Goal: Information Seeking & Learning: Find specific fact

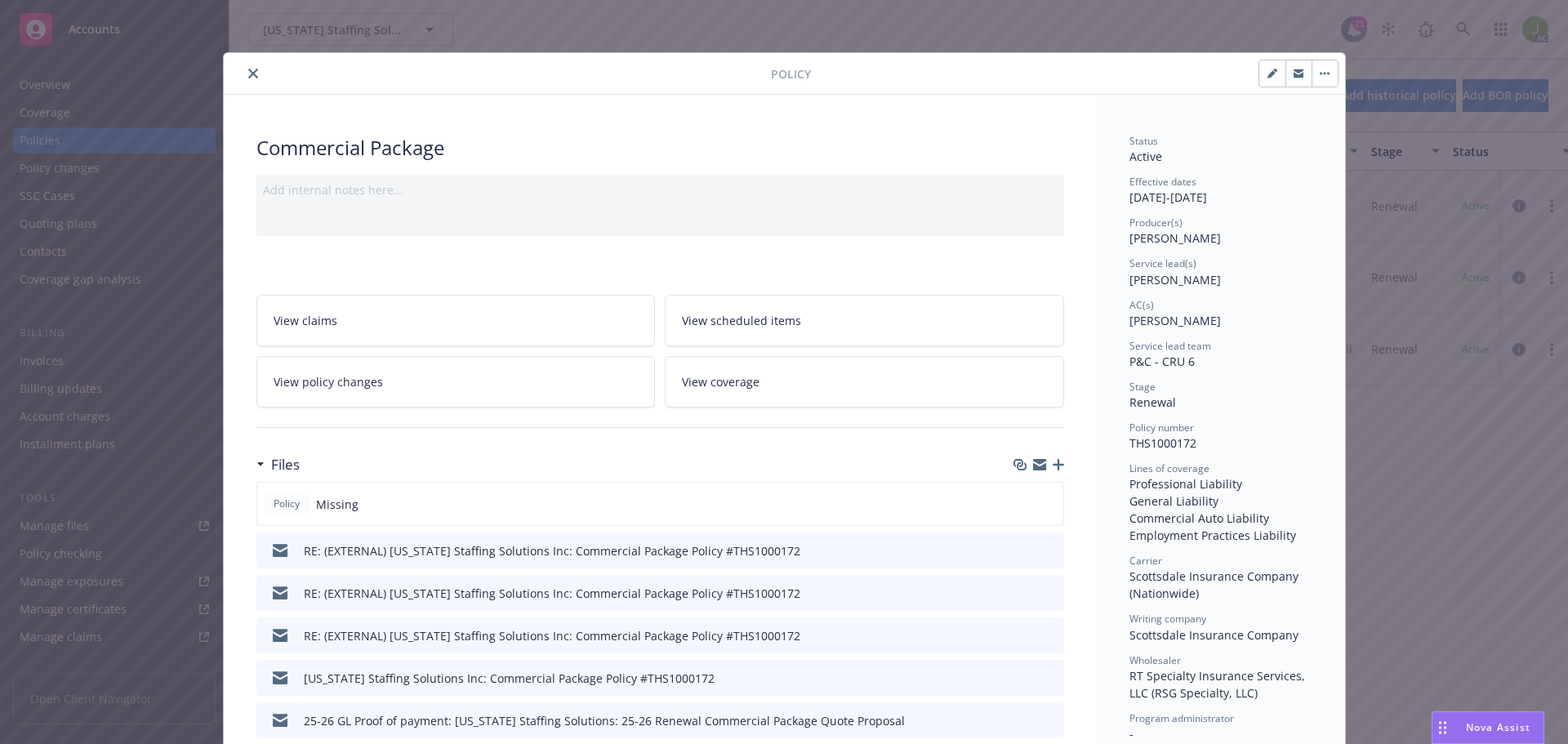
click at [246, 79] on button "close" at bounding box center [253, 73] width 19 height 19
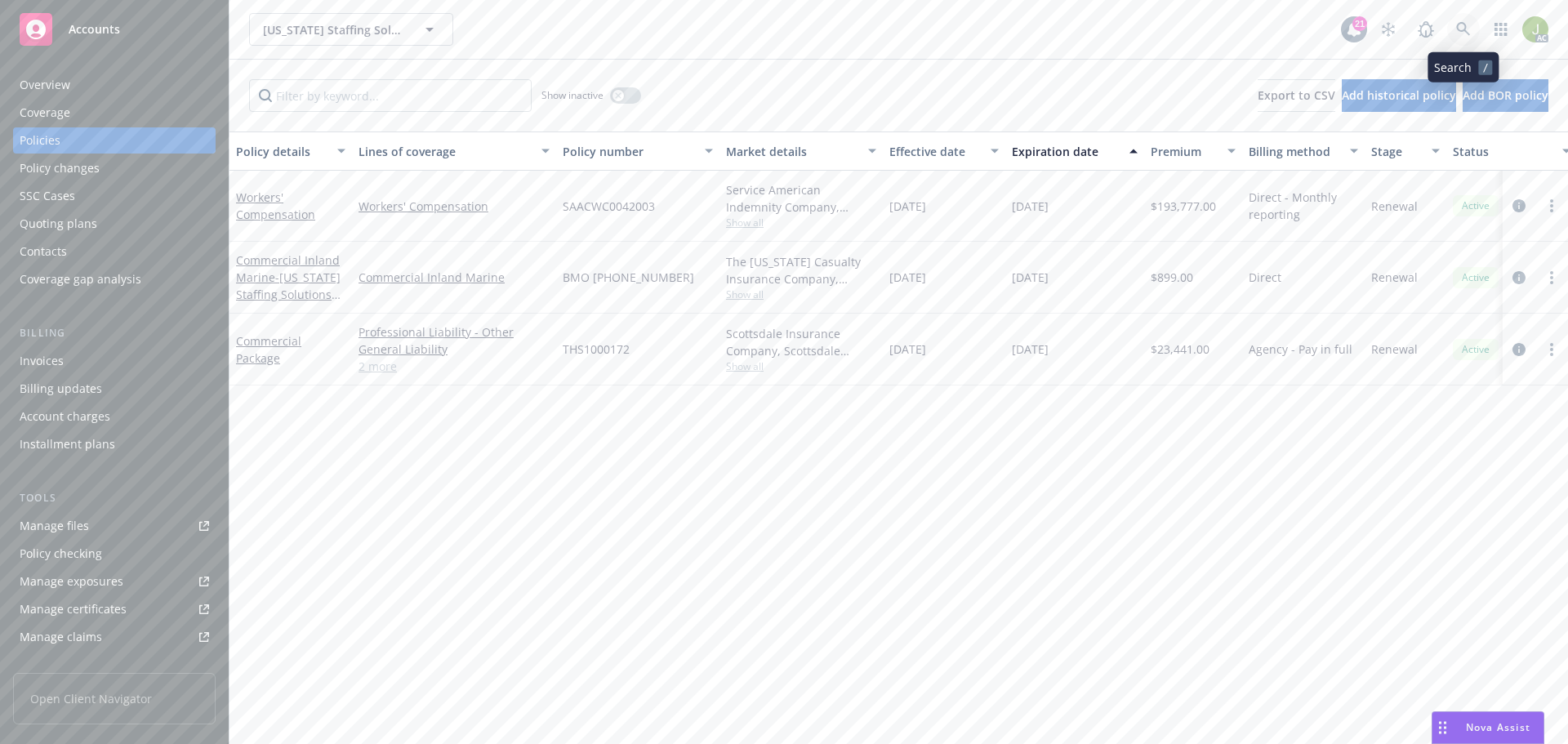
click at [1469, 32] on icon at bounding box center [1464, 30] width 15 height 15
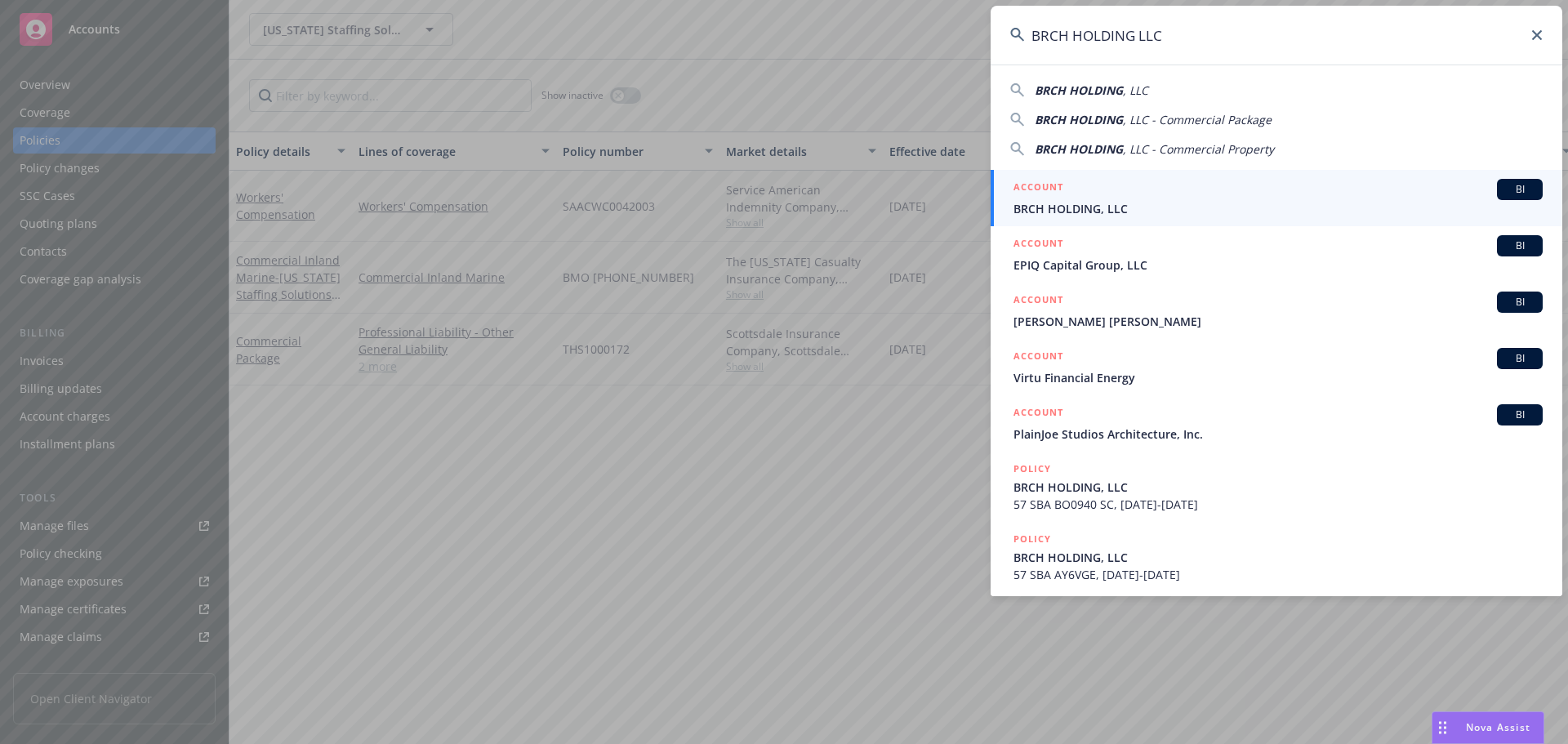
type input "BRCH HOLDING LLC"
click at [1062, 217] on span "BRCH HOLDING, LLC" at bounding box center [1278, 208] width 529 height 18
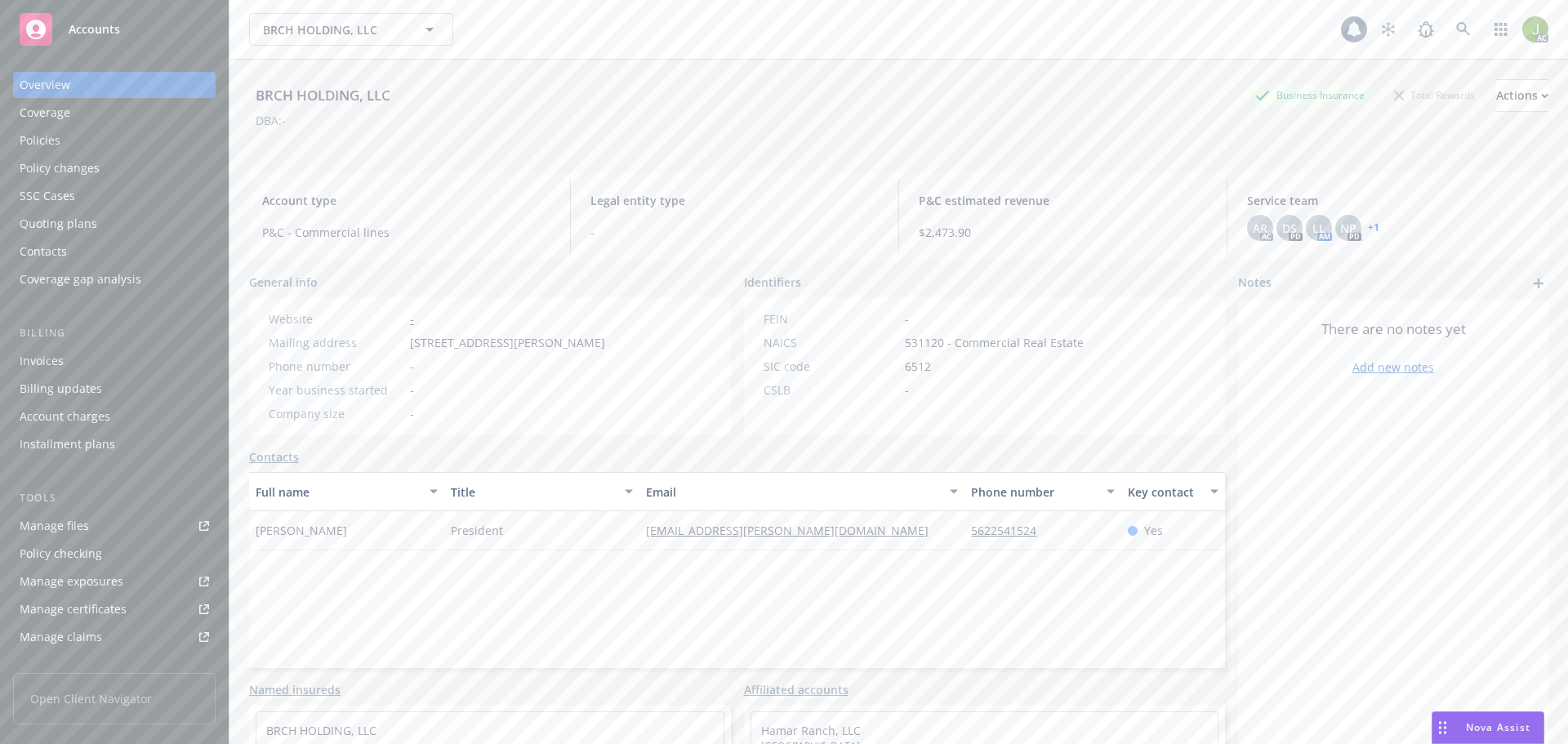
click at [145, 360] on div "Invoices" at bounding box center [113, 360] width 189 height 26
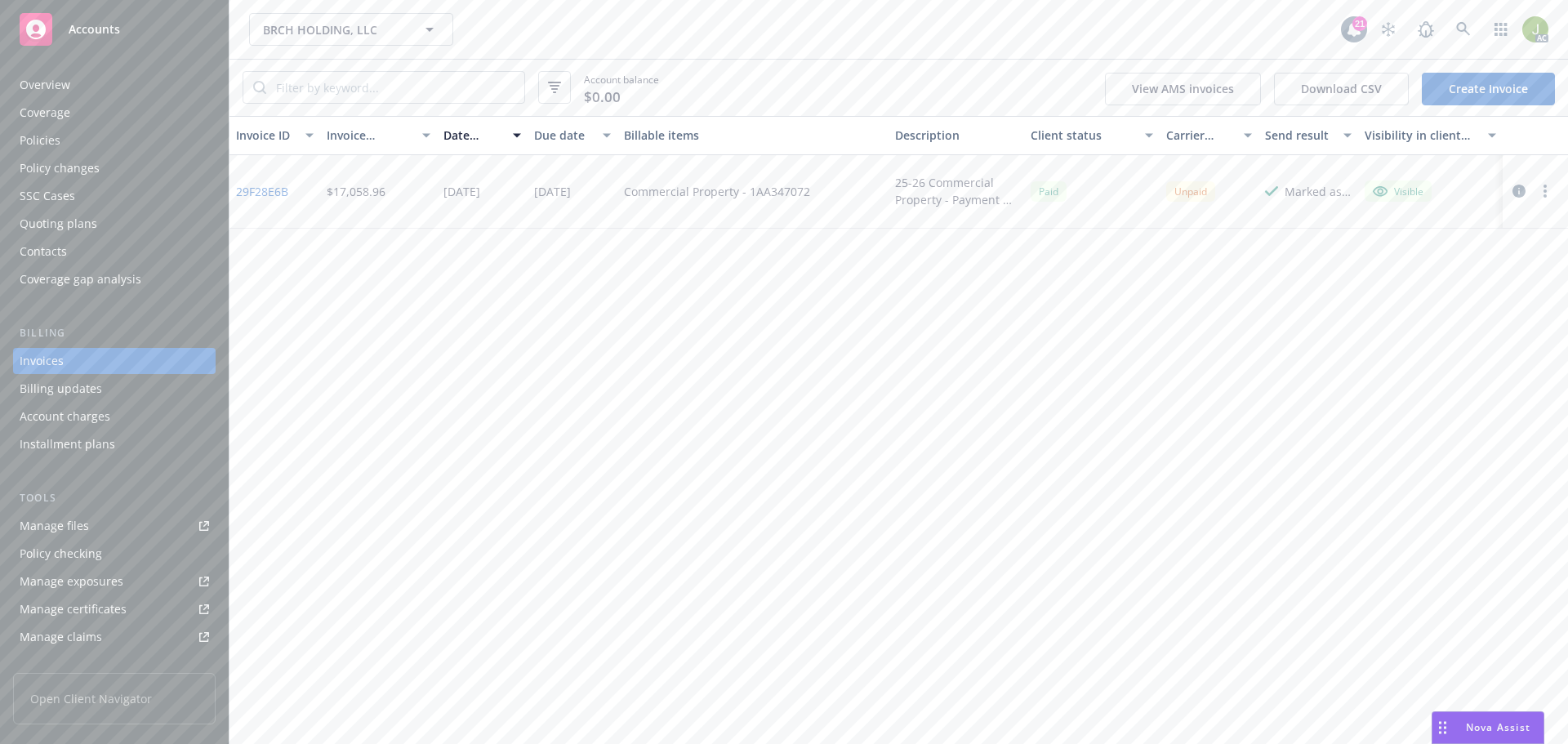
click at [262, 194] on link "29F28E6B" at bounding box center [262, 191] width 53 height 18
click at [1467, 38] on link at bounding box center [1463, 29] width 32 height 32
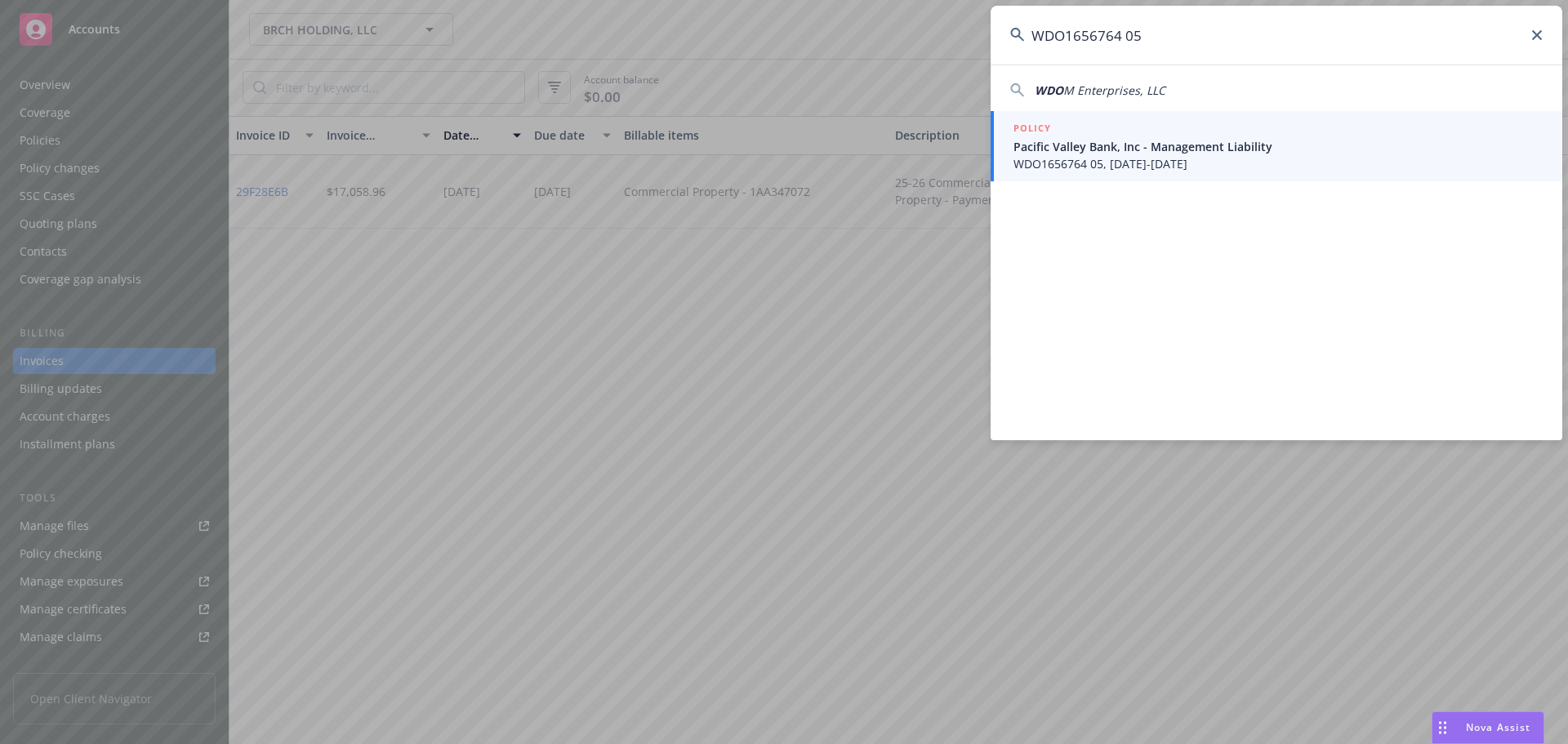
type input "WDO1656764 05"
click at [1236, 154] on span "Pacific Valley Bank, Inc - Management Liability" at bounding box center [1278, 147] width 529 height 18
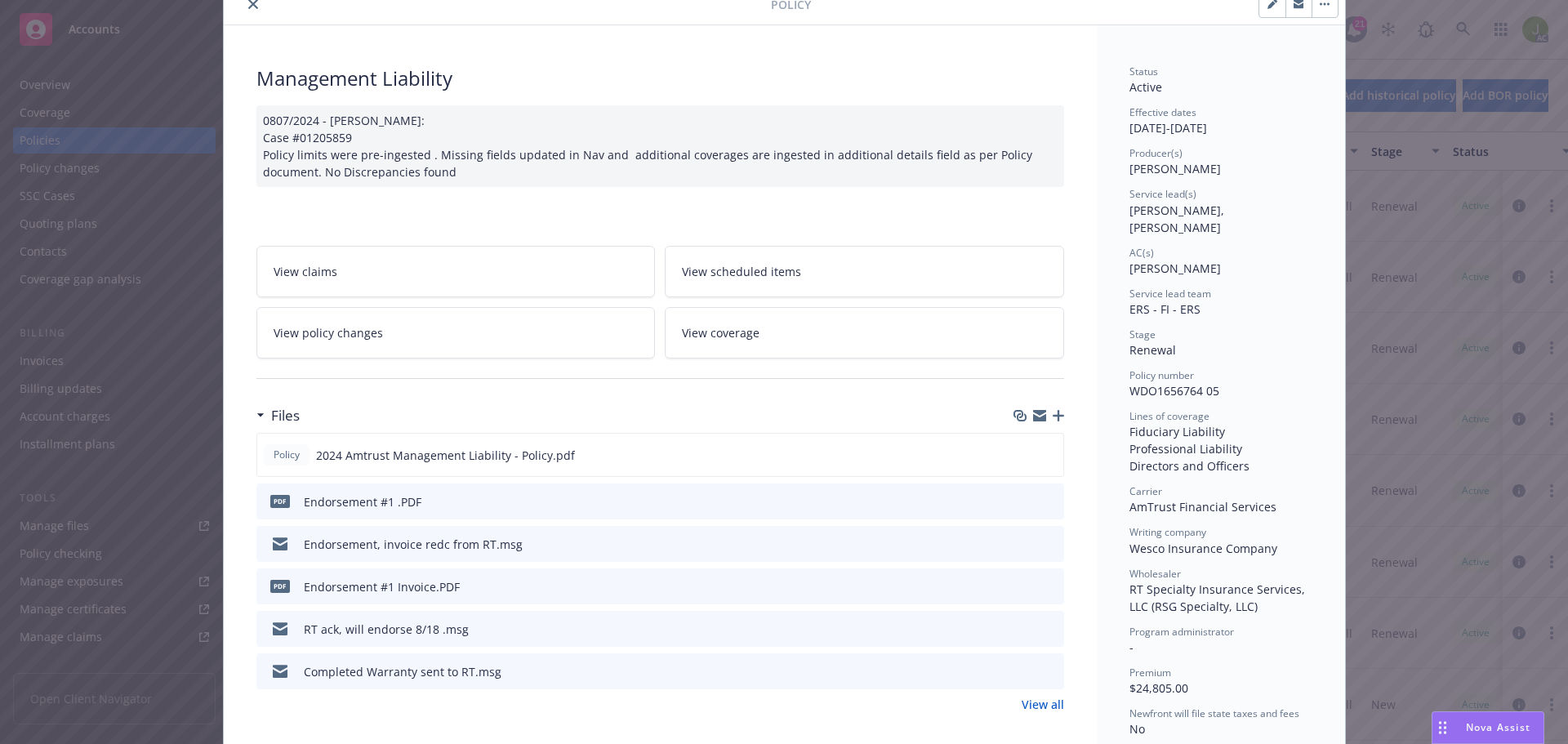
scroll to position [163, 0]
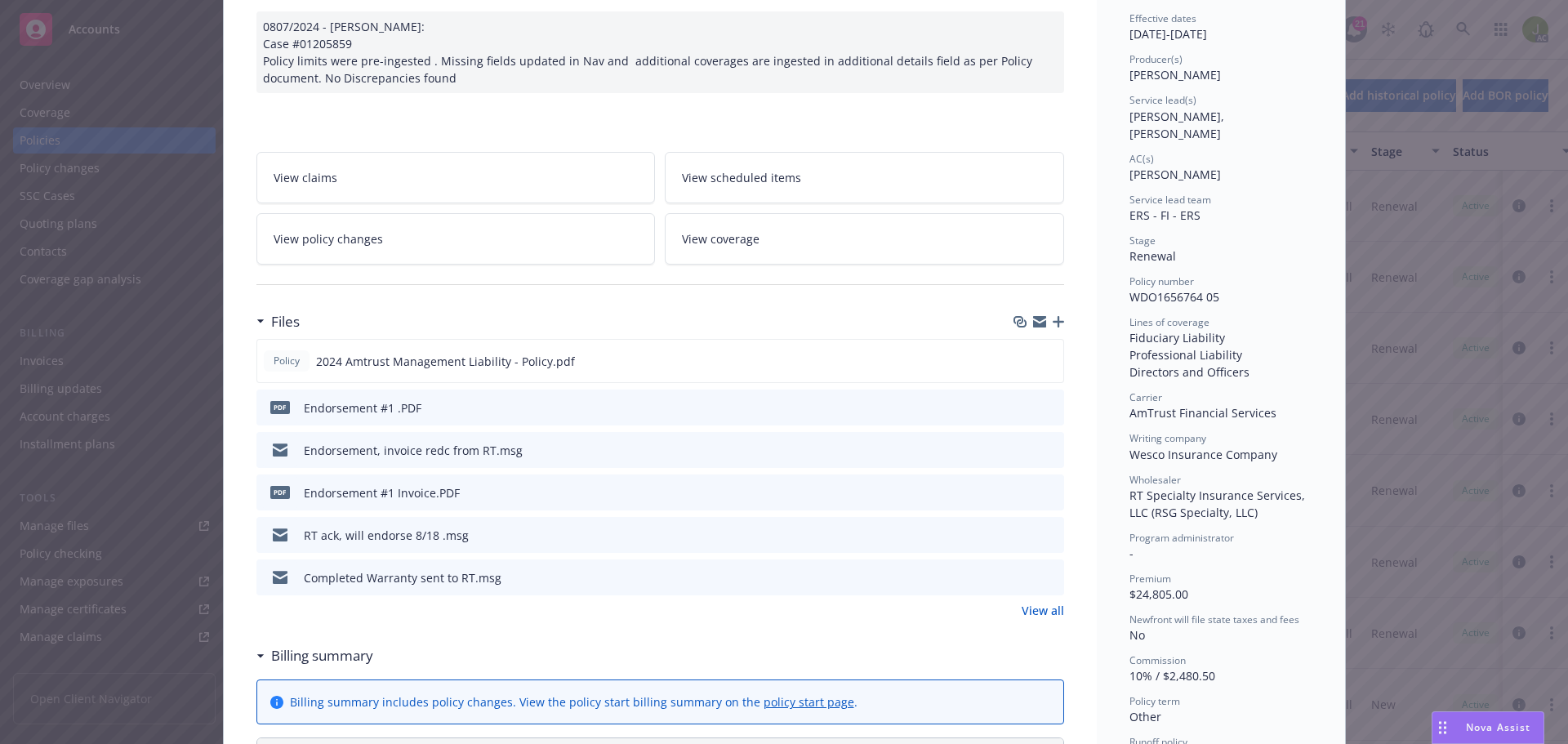
click at [1039, 609] on link "View all" at bounding box center [1043, 610] width 42 height 18
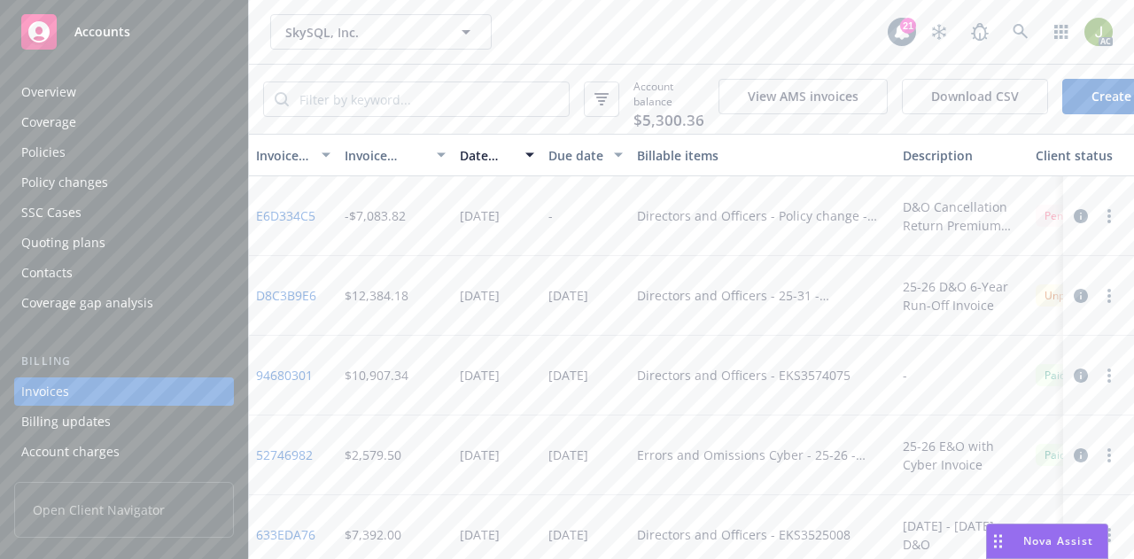
scroll to position [84, 0]
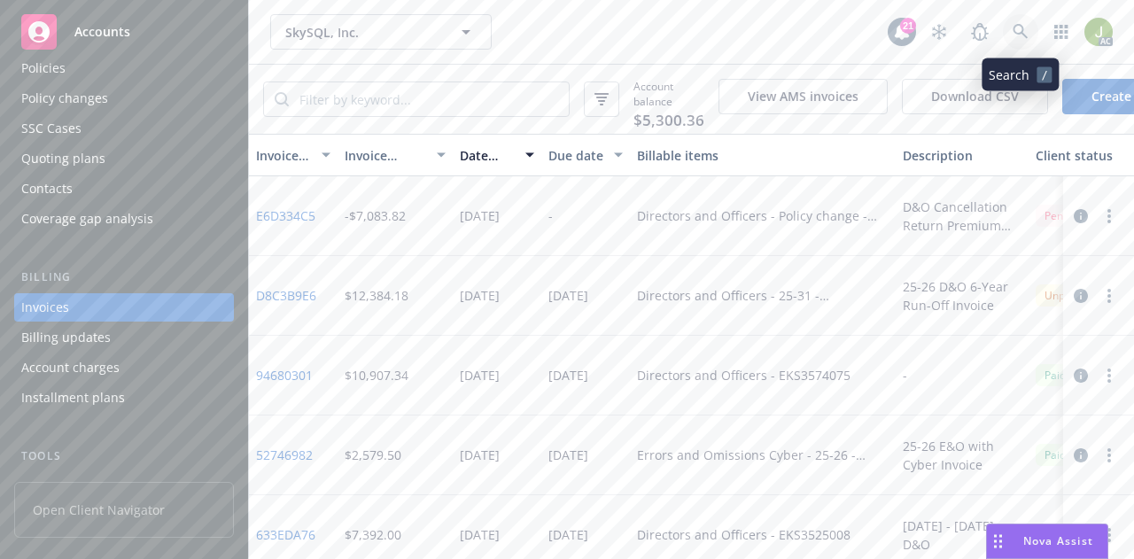
click at [1012, 35] on icon at bounding box center [1020, 32] width 16 height 16
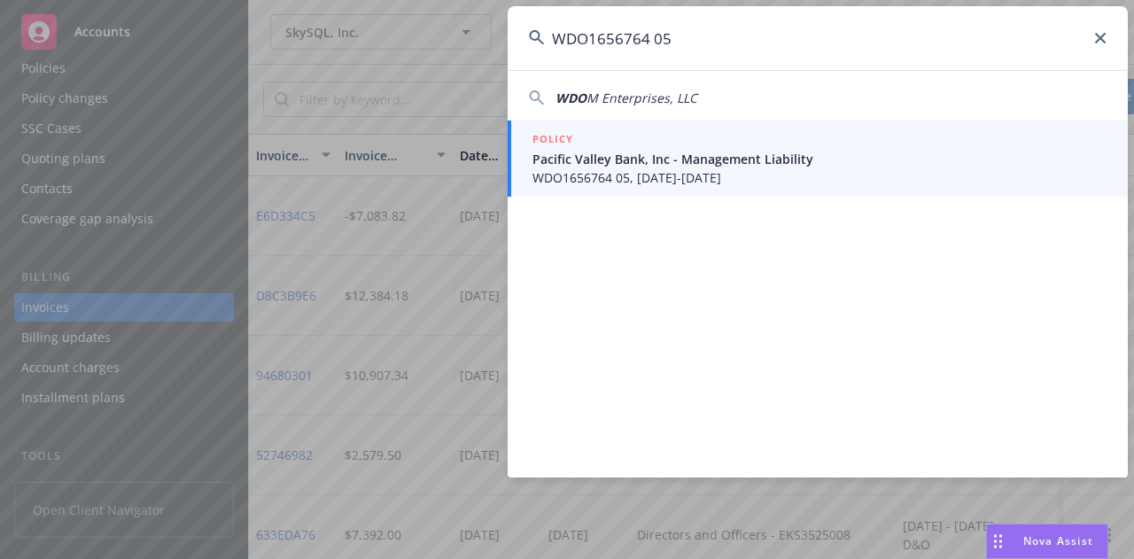
type input "WDO1656764 05"
click at [715, 159] on span "Pacific Valley Bank, Inc - Management Liability" at bounding box center [819, 159] width 574 height 19
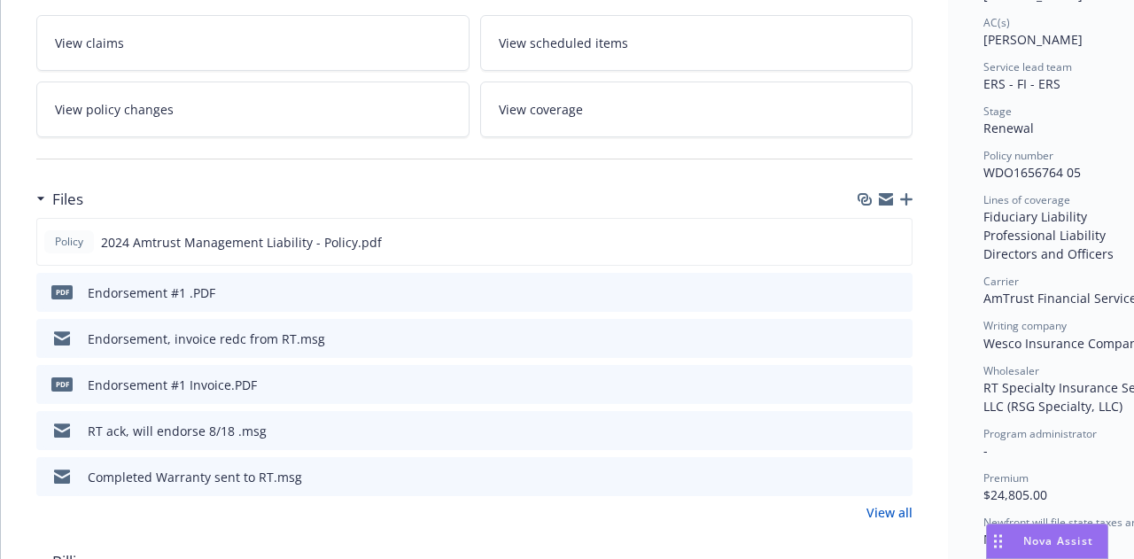
scroll to position [354, 0]
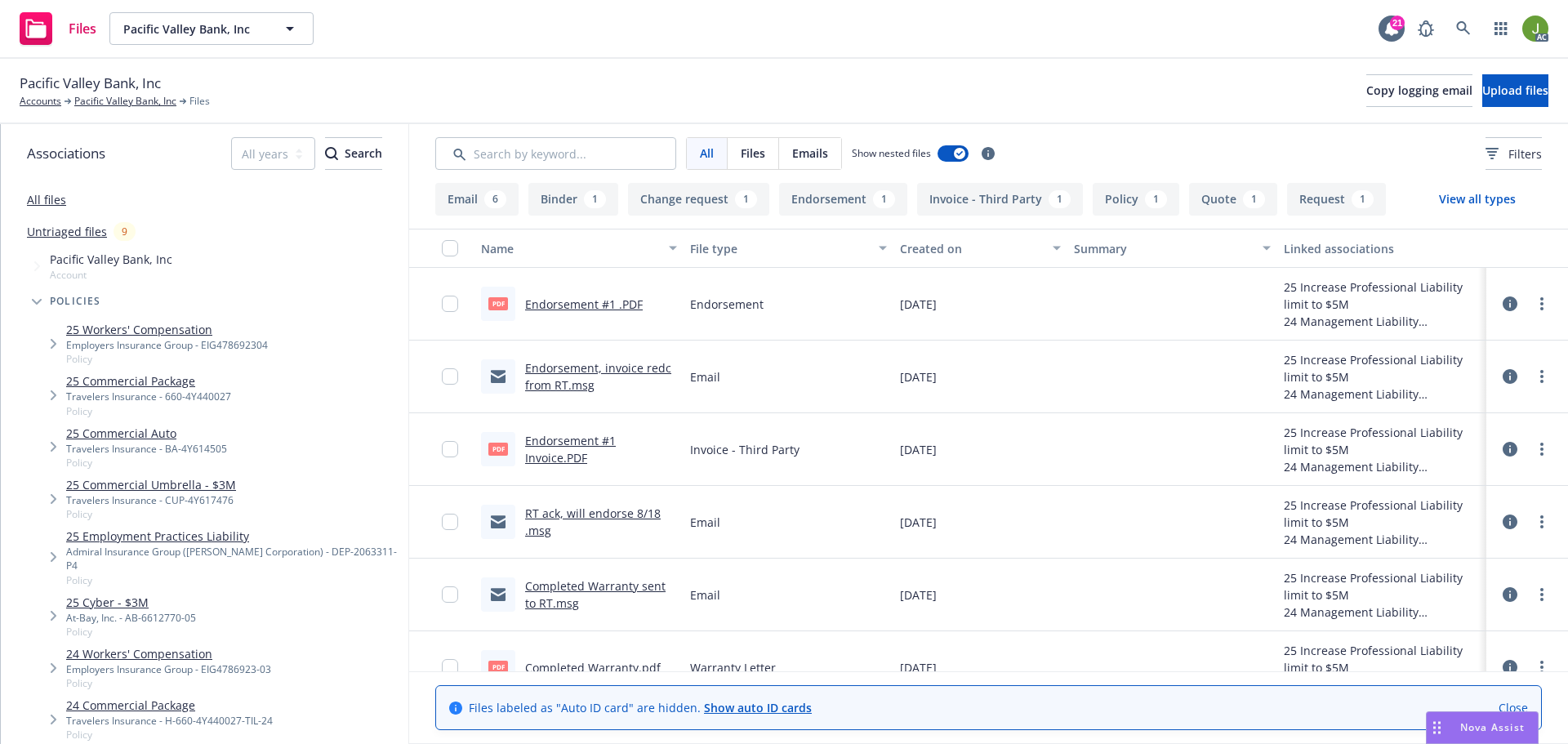
click at [567, 446] on link "Endorsement #1 Invoice.PDF" at bounding box center [570, 448] width 90 height 32
click at [1464, 35] on icon at bounding box center [1464, 29] width 15 height 15
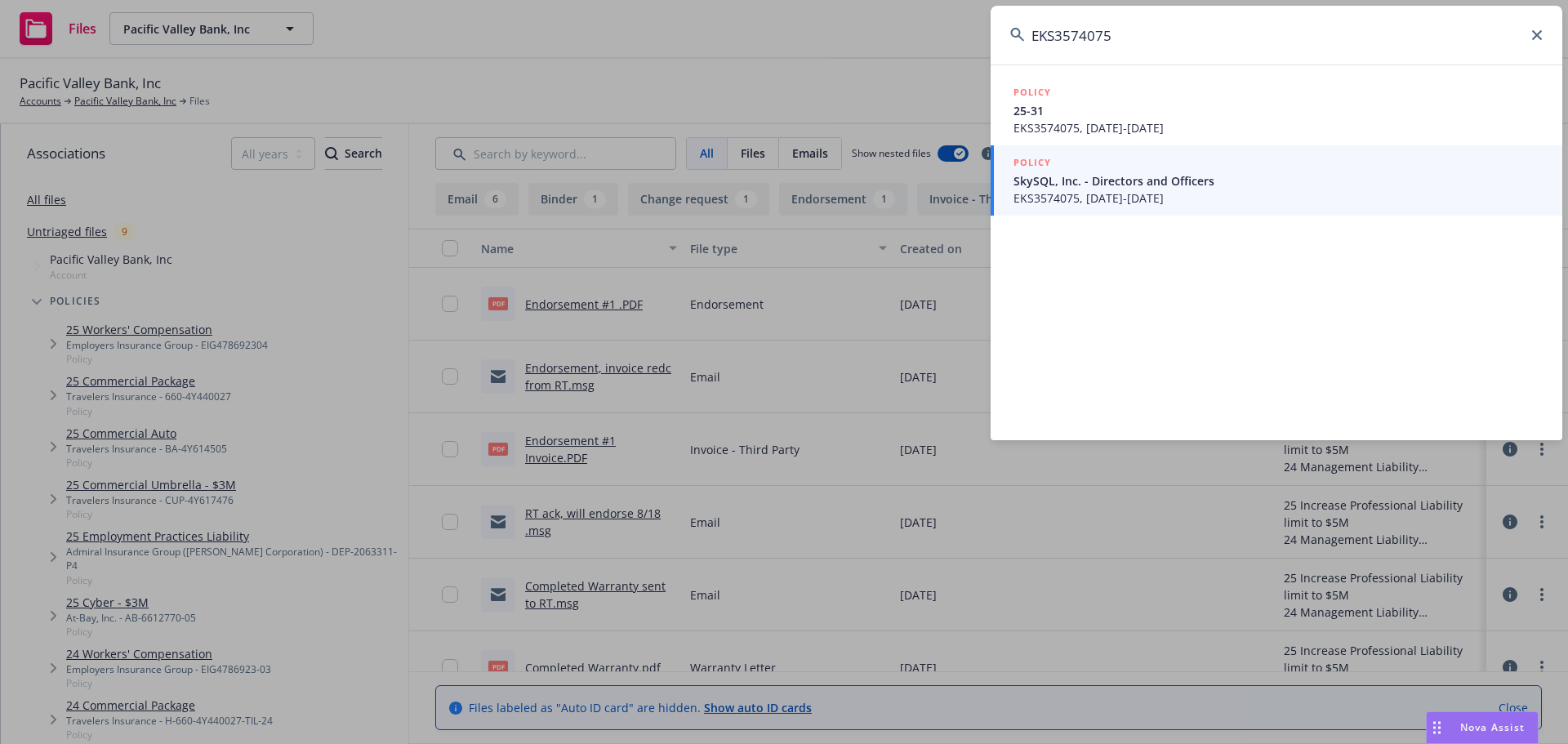
type input "EKS3574075"
click at [1158, 182] on span "SkySQL, Inc. - Directors and Officers" at bounding box center [1278, 181] width 529 height 18
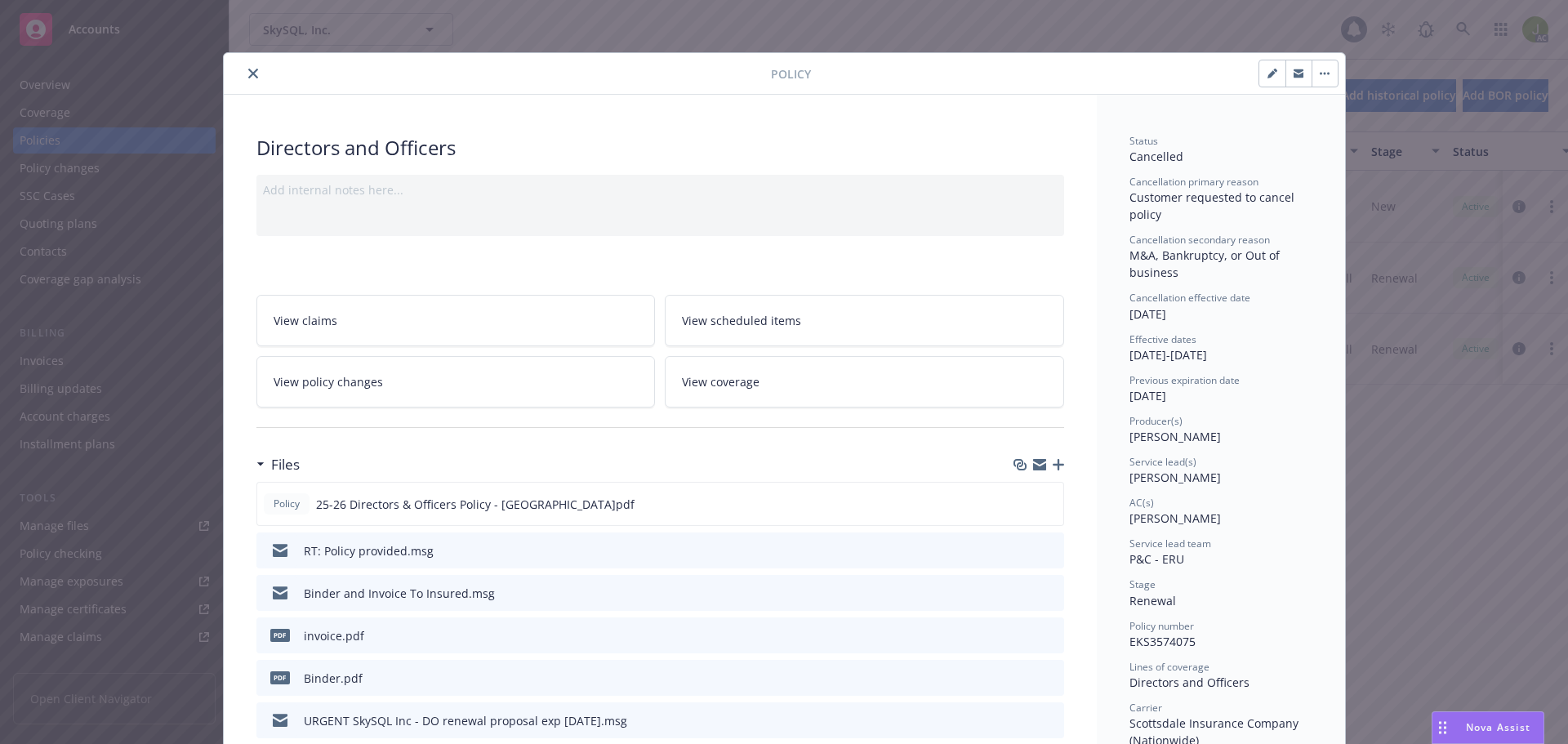
click at [255, 77] on button "close" at bounding box center [253, 73] width 19 height 19
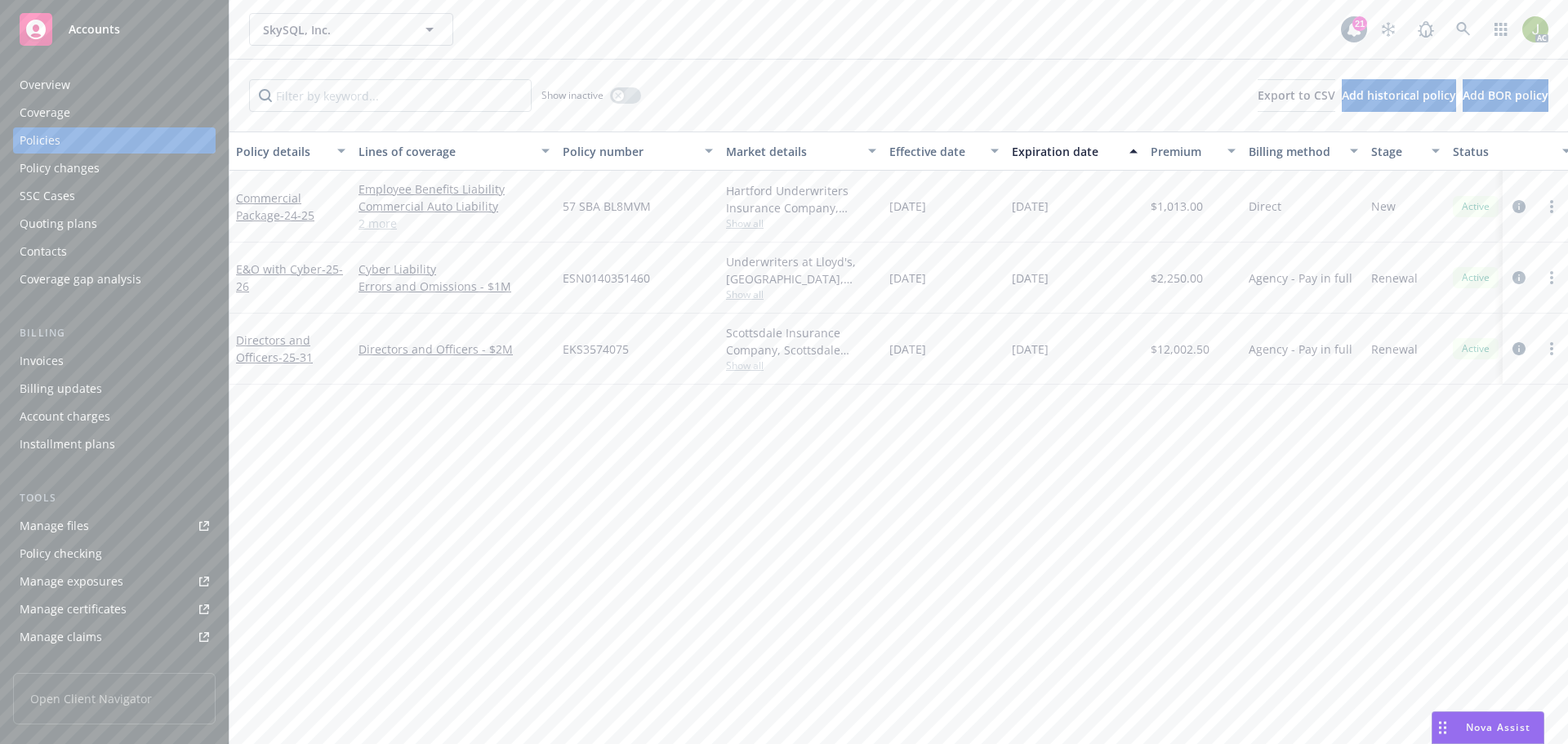
click at [74, 365] on div "Invoices" at bounding box center [113, 360] width 189 height 26
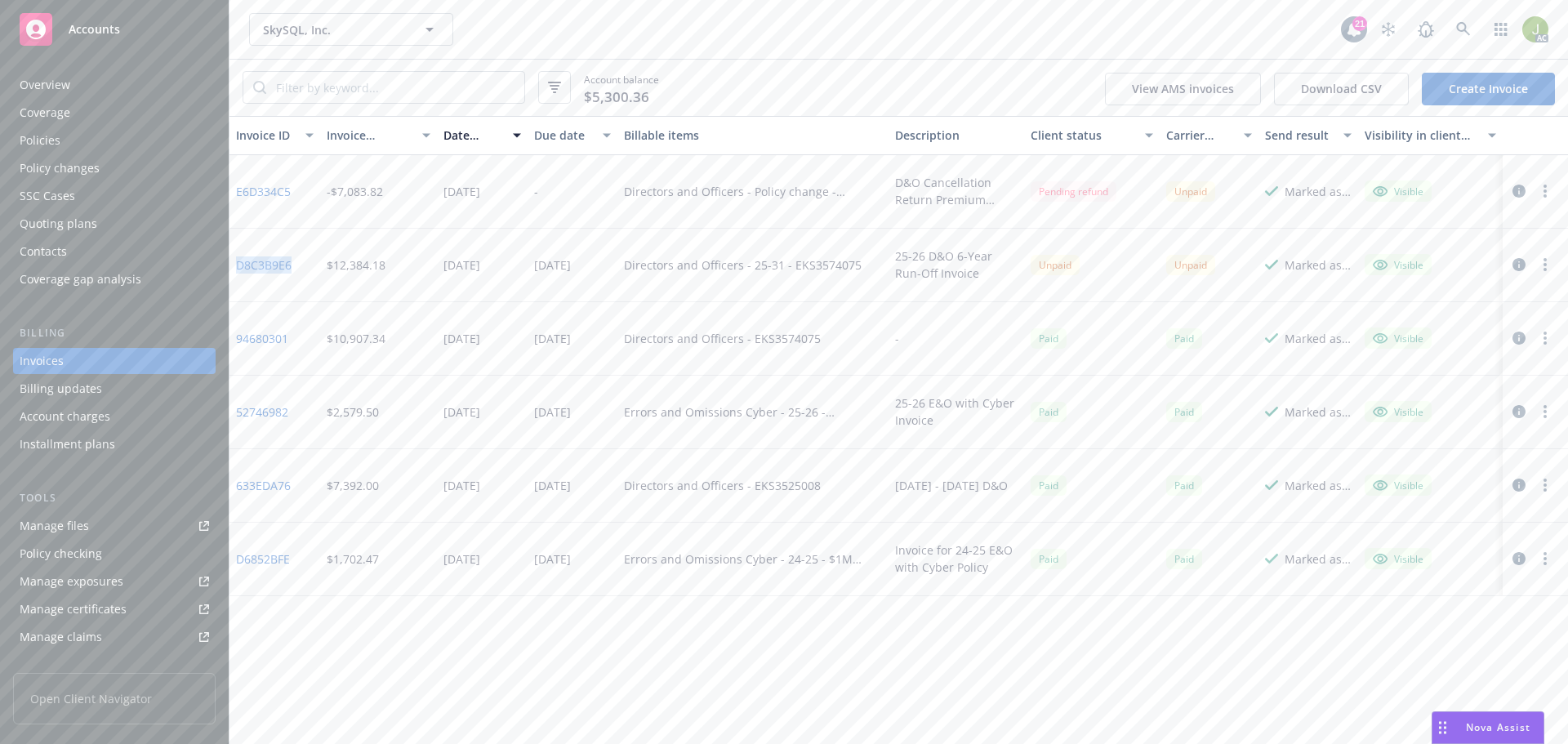
drag, startPoint x: 296, startPoint y: 264, endPoint x: 240, endPoint y: 263, distance: 56.0
click at [240, 263] on div "D8C3B9E6" at bounding box center [275, 266] width 90 height 74
copy link "D8C3B9E6"
click at [1524, 261] on icon "button" at bounding box center [1519, 265] width 13 height 13
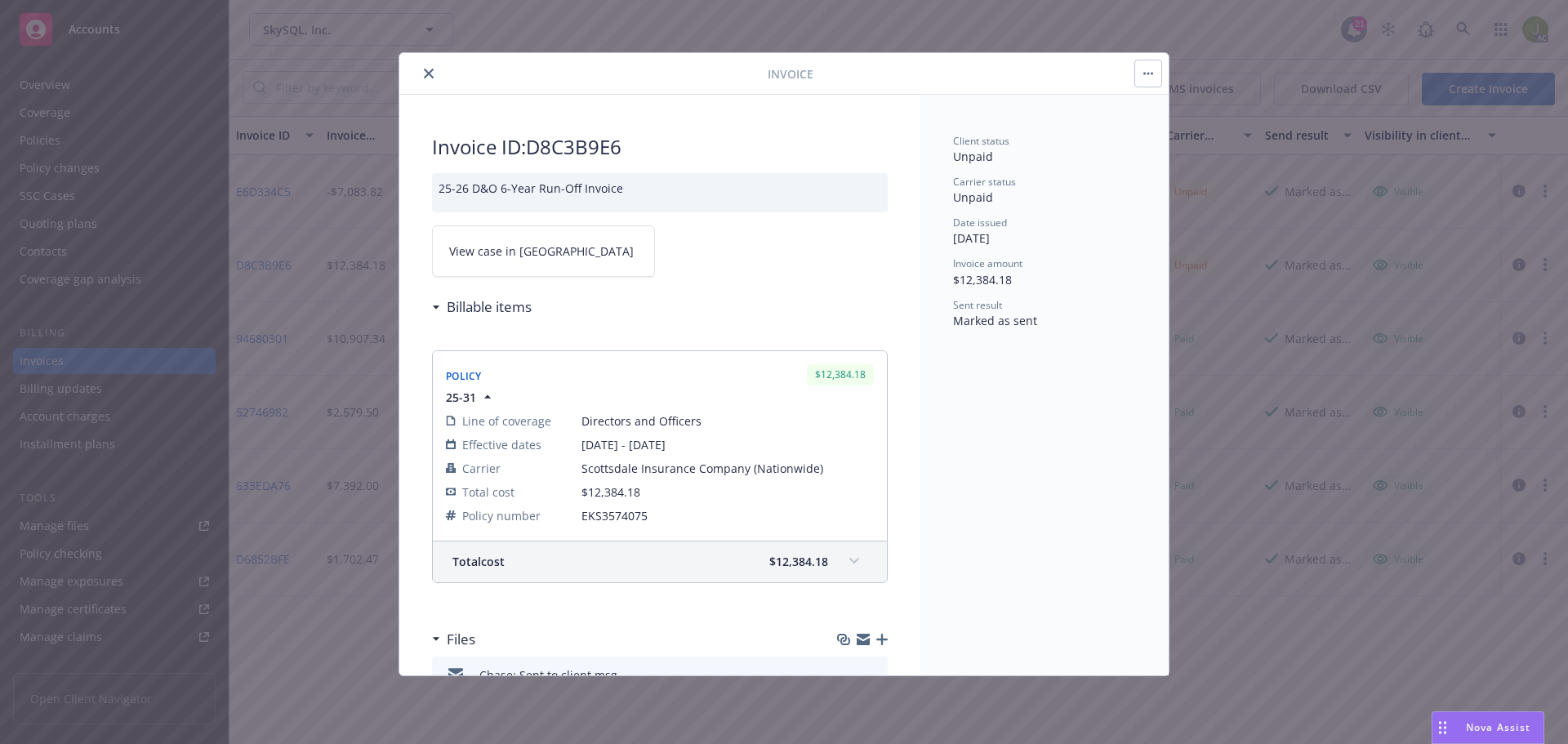
click at [546, 253] on link "View case in SSC" at bounding box center [544, 251] width 223 height 52
click at [433, 69] on icon "close" at bounding box center [429, 73] width 10 height 10
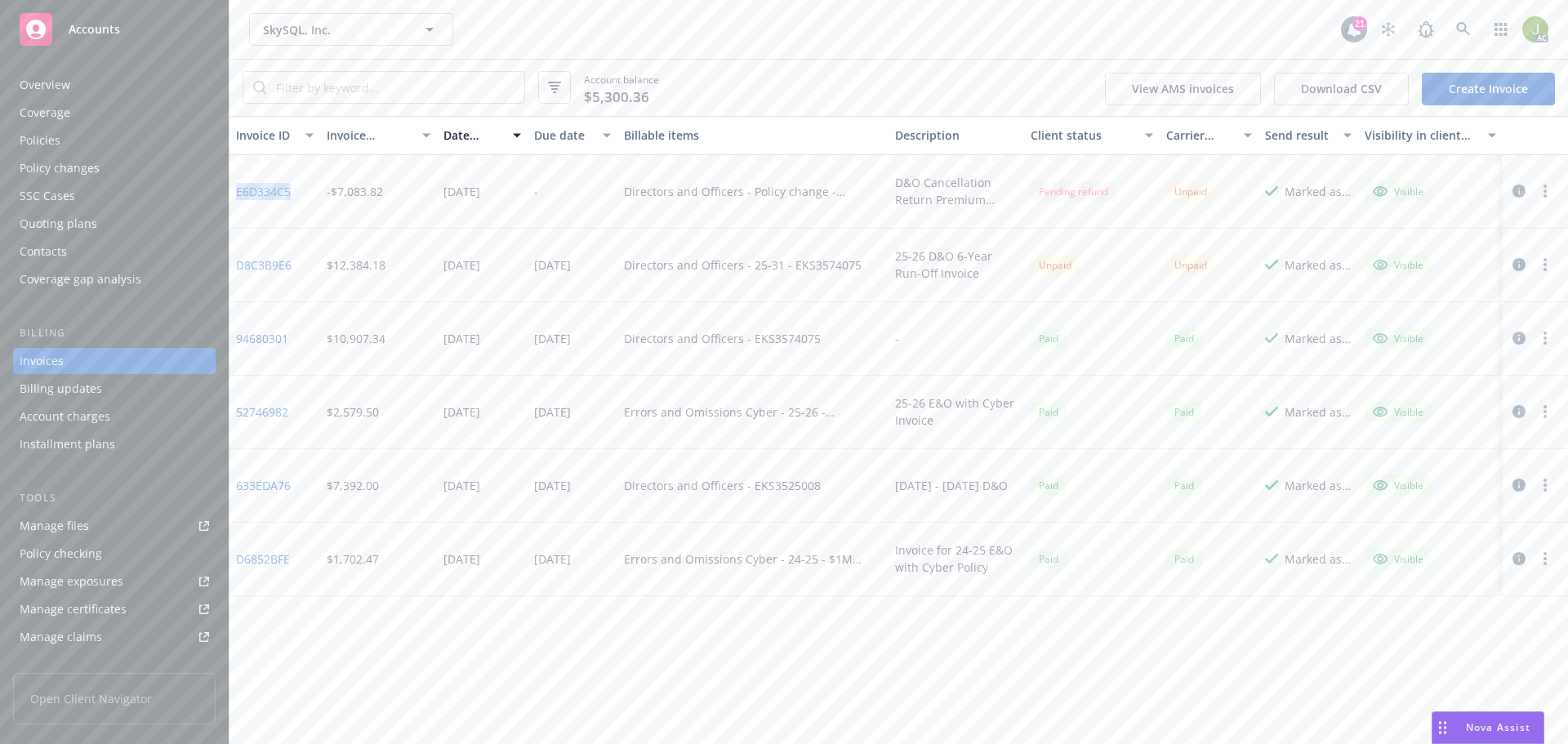
drag, startPoint x: 300, startPoint y: 191, endPoint x: 233, endPoint y: 192, distance: 67.0
click at [233, 192] on div "E6D334C5" at bounding box center [275, 192] width 90 height 74
copy link "E6D334C5"
click at [793, 261] on div "Directors and Officers - 25-31 - EKS3574075" at bounding box center [743, 265] width 238 height 18
drag, startPoint x: 791, startPoint y: 264, endPoint x: 853, endPoint y: 262, distance: 62.0
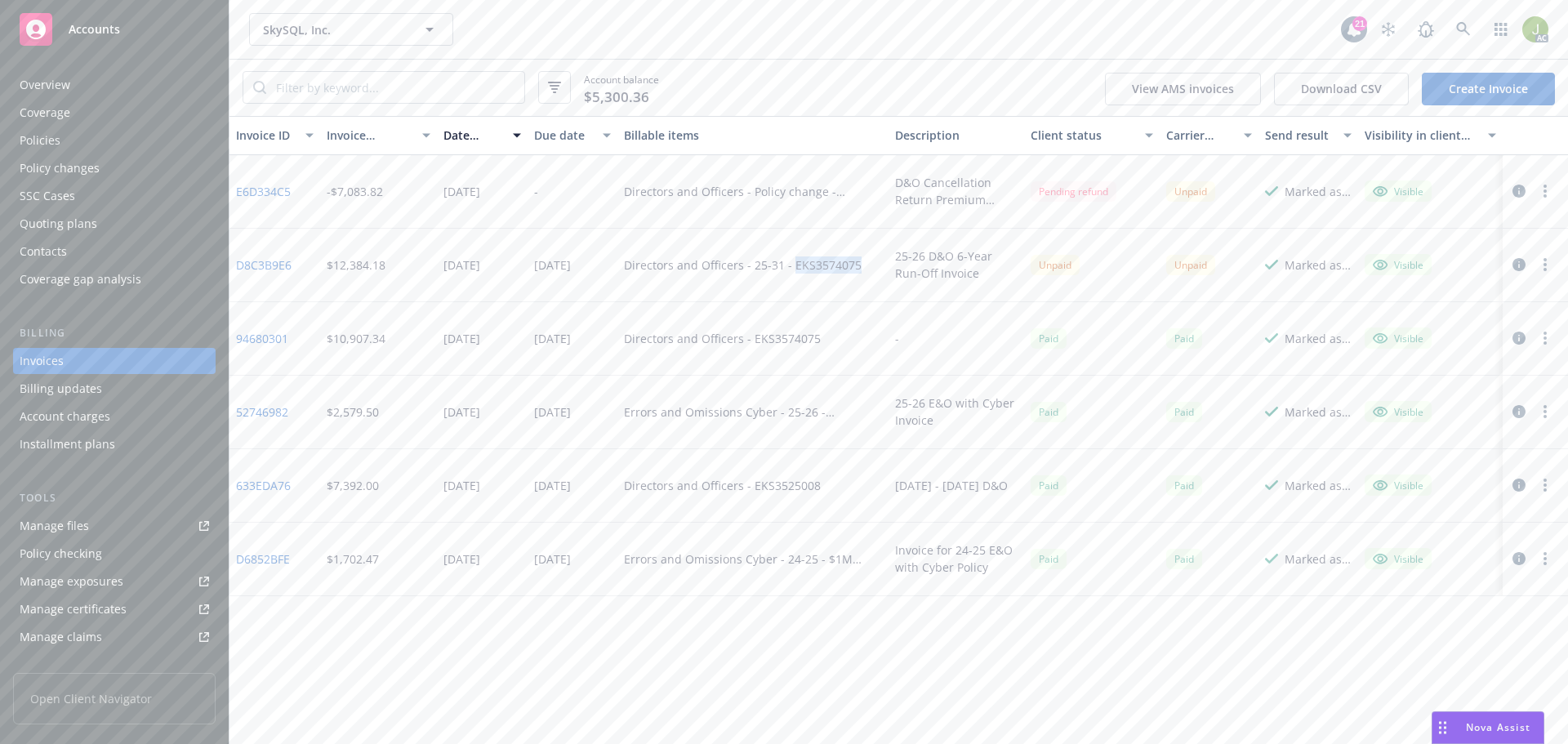
click at [853, 262] on div "Directors and Officers - 25-31 - EKS3574075" at bounding box center [743, 265] width 238 height 18
copy div "EKS3574075"
click at [1466, 26] on icon at bounding box center [1463, 29] width 14 height 14
drag, startPoint x: 1466, startPoint y: 26, endPoint x: 58, endPoint y: 510, distance: 1488.9
click at [63, 522] on div "Manage files" at bounding box center [53, 526] width 69 height 26
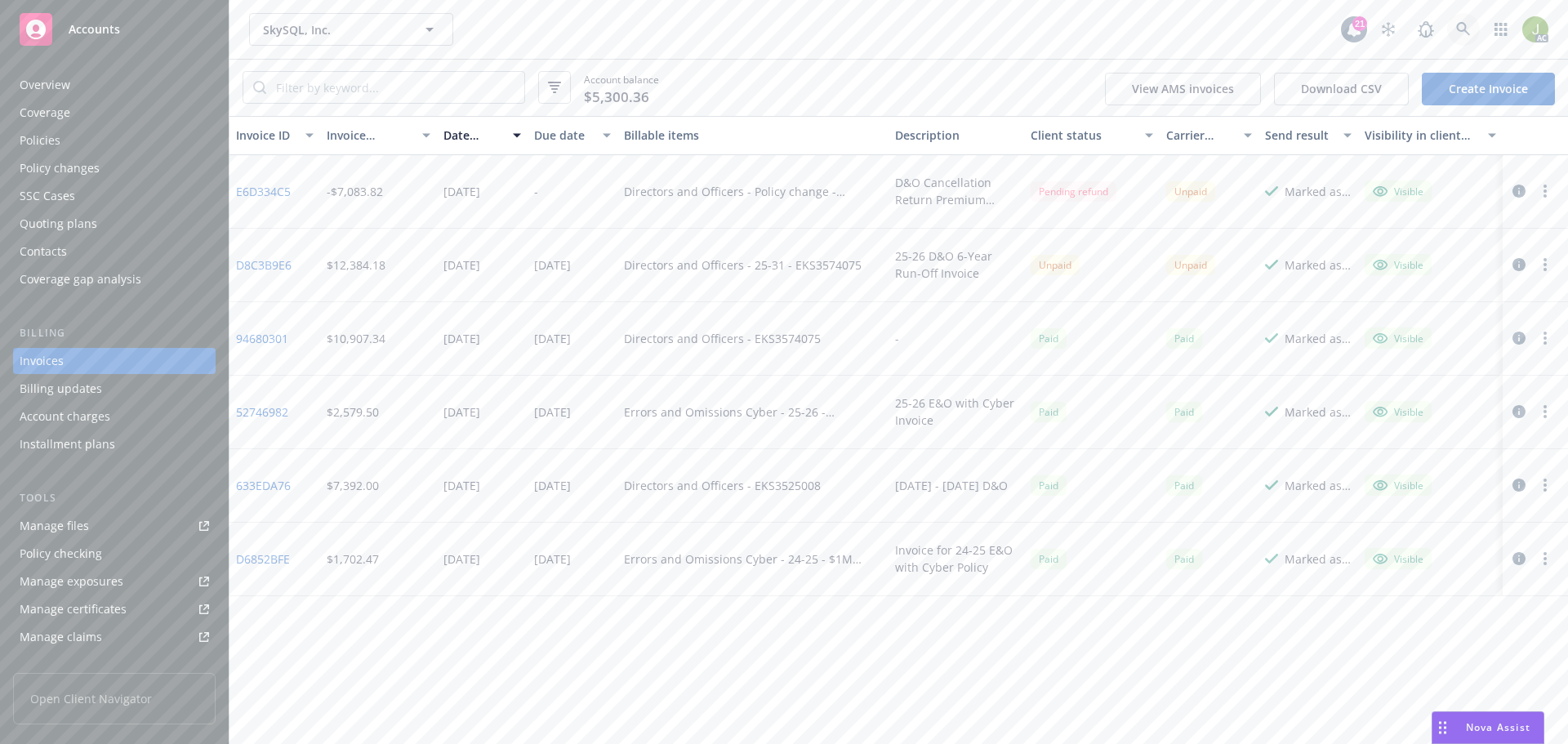
click at [1452, 28] on link at bounding box center [1463, 29] width 32 height 32
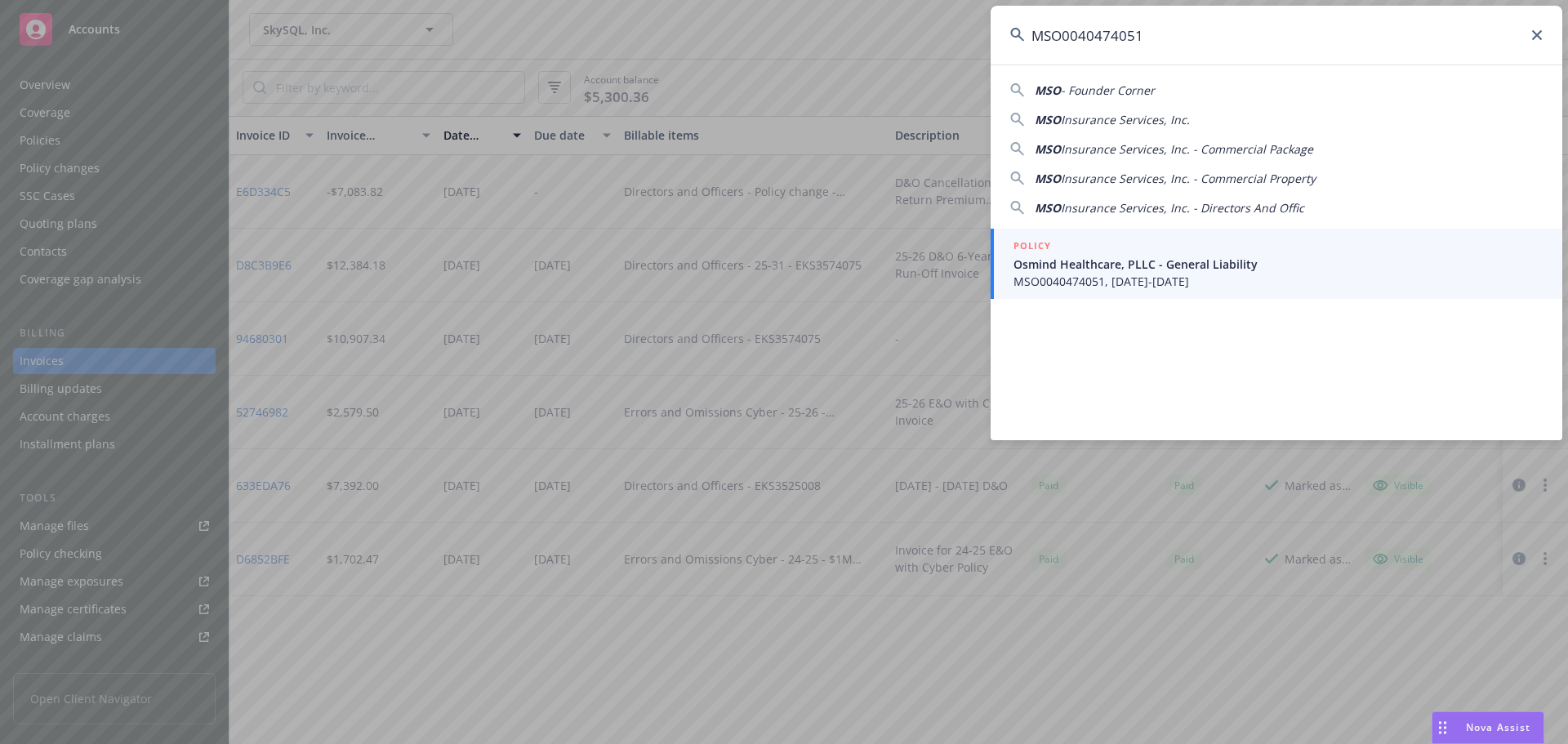
type input "MSO0040474051"
click at [1140, 270] on span "Osmind Healthcare, PLLC - General Liability" at bounding box center [1278, 264] width 529 height 18
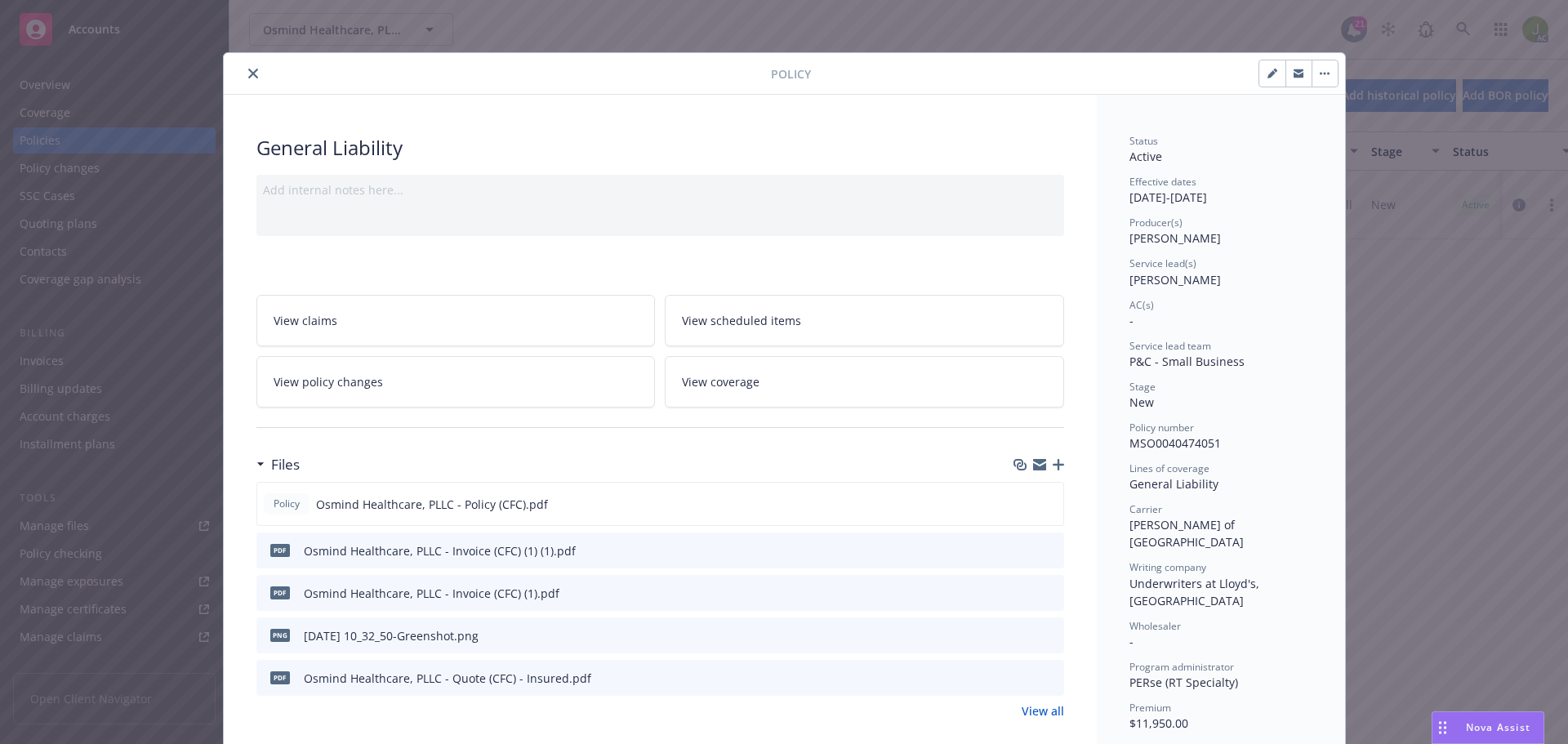
click at [1049, 552] on icon "preview file" at bounding box center [1049, 549] width 15 height 11
click at [1268, 73] on icon "button" at bounding box center [1272, 74] width 8 height 8
select select "NEW"
select select "12"
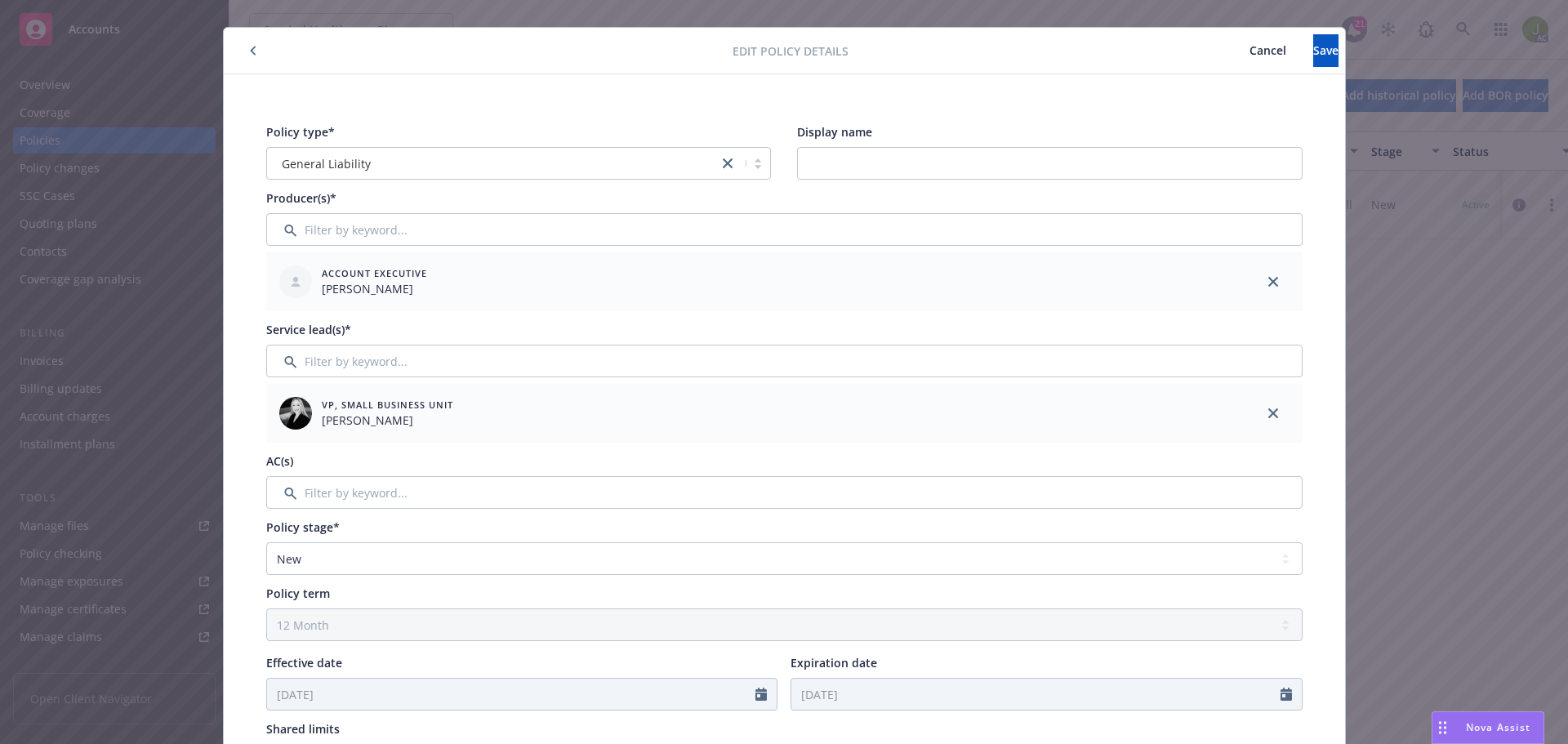
scroll to position [22, 0]
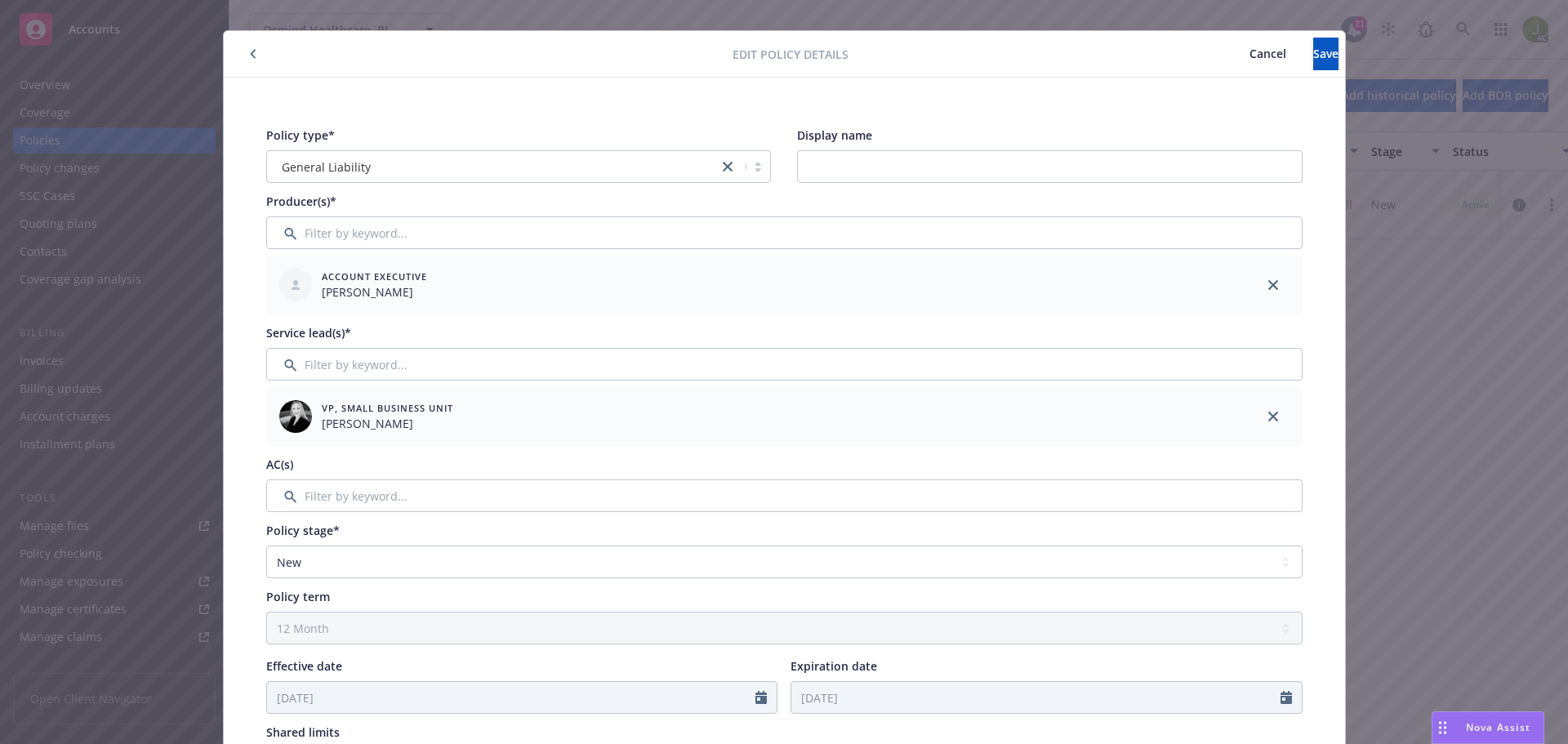
click at [1250, 60] on span "Cancel" at bounding box center [1268, 53] width 37 height 16
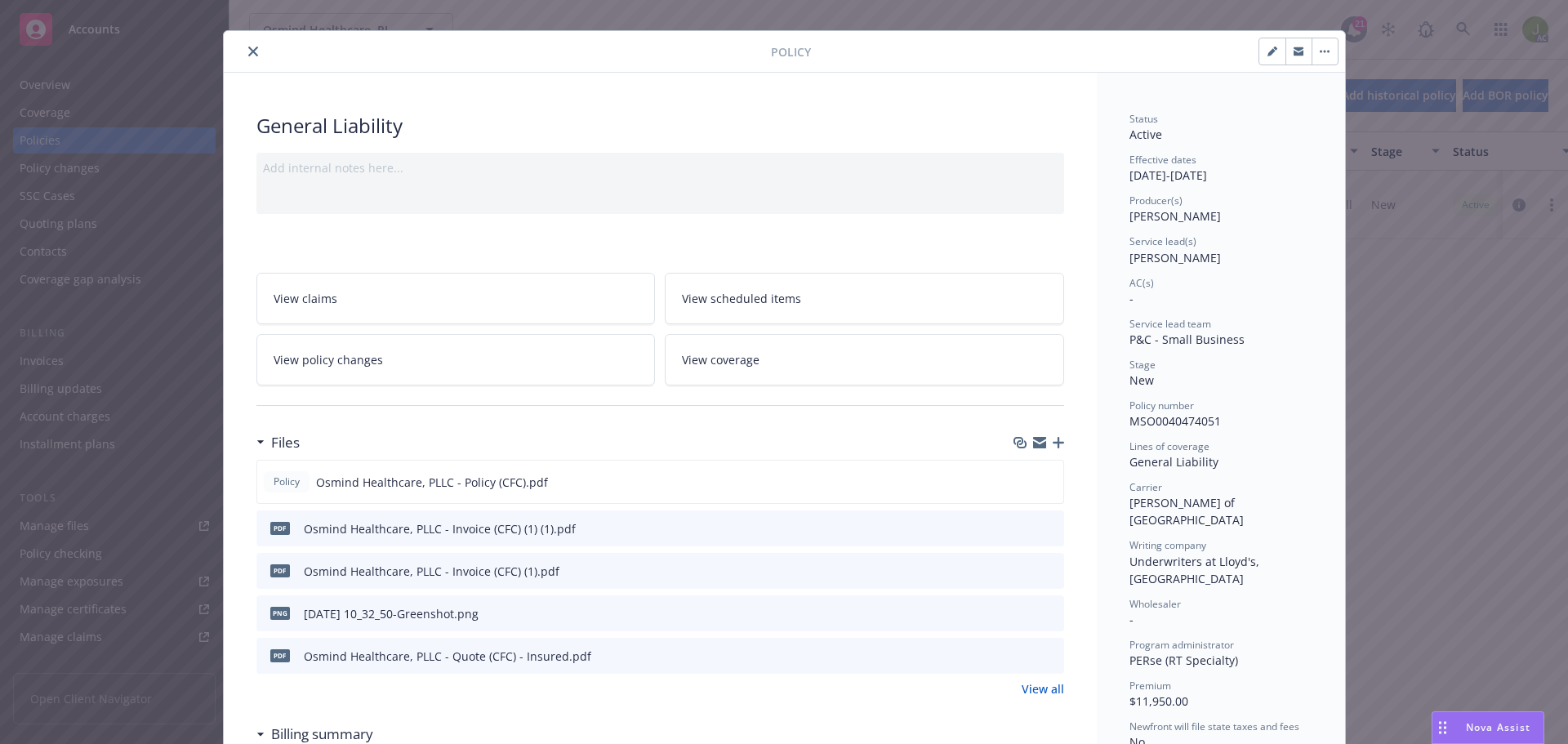
click at [248, 54] on icon "close" at bounding box center [253, 51] width 10 height 10
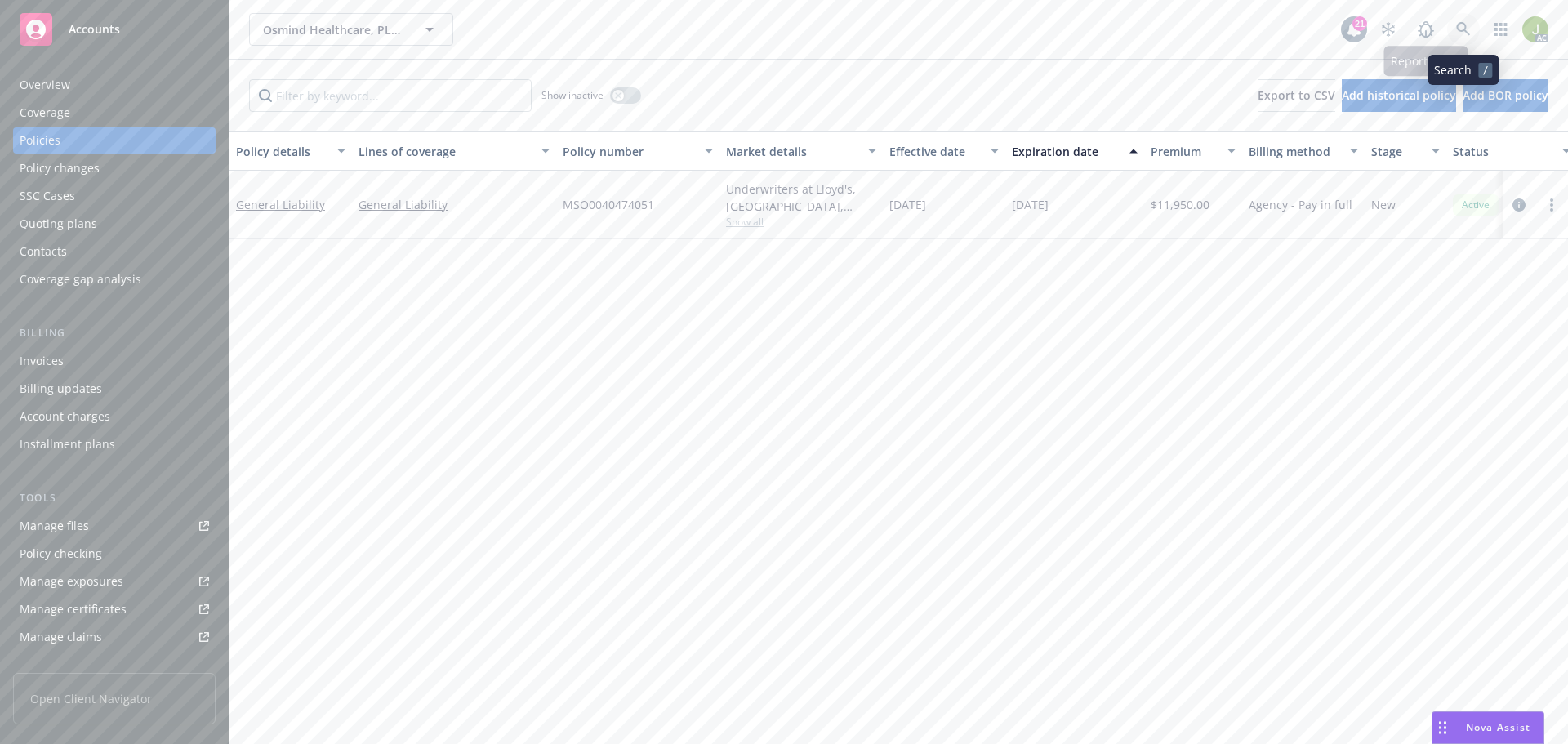
click at [1451, 36] on link at bounding box center [1463, 29] width 32 height 32
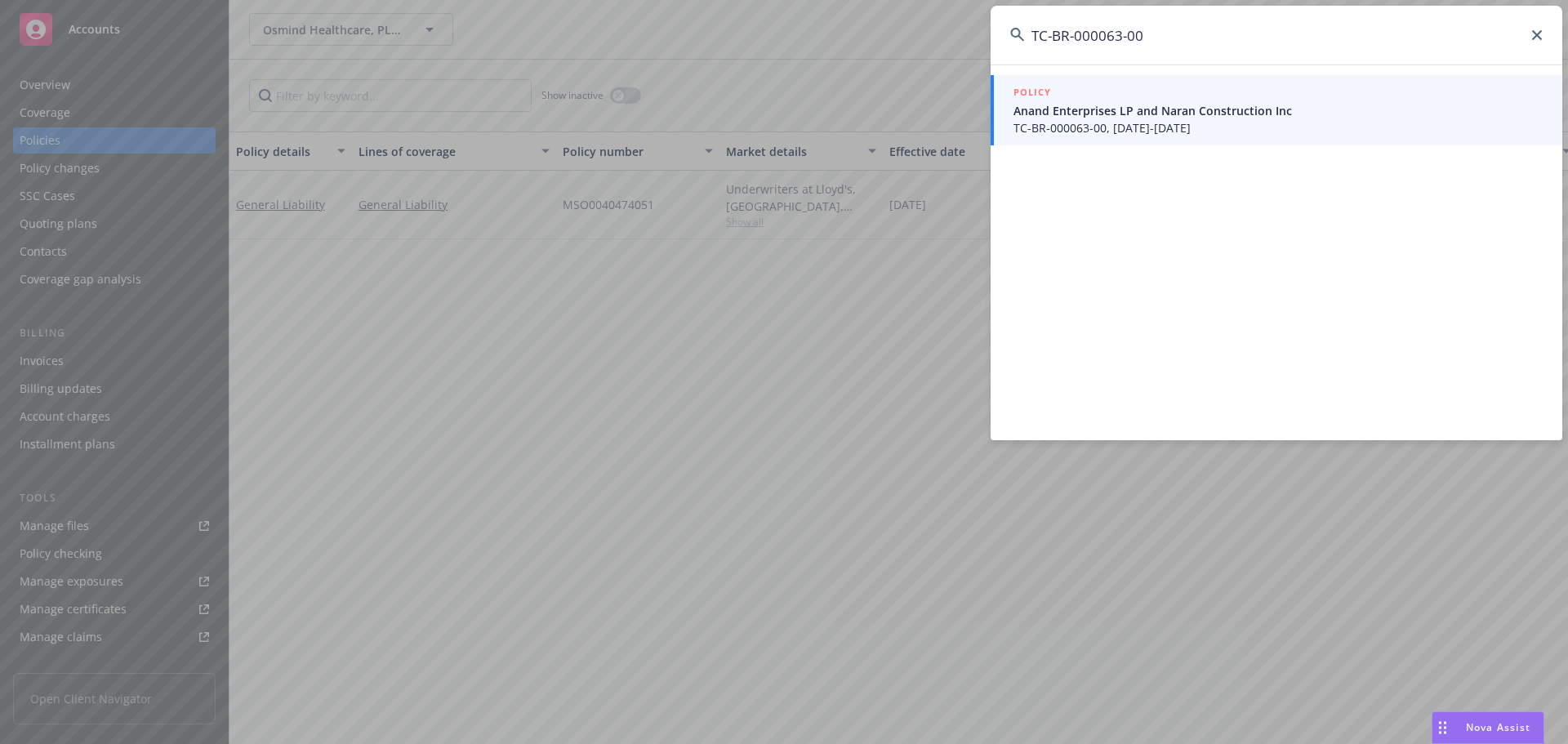
type input "TC-BR-000063-00"
click at [1279, 105] on span "Anand Enterprises LP and Naran Construction Inc" at bounding box center [1278, 111] width 529 height 18
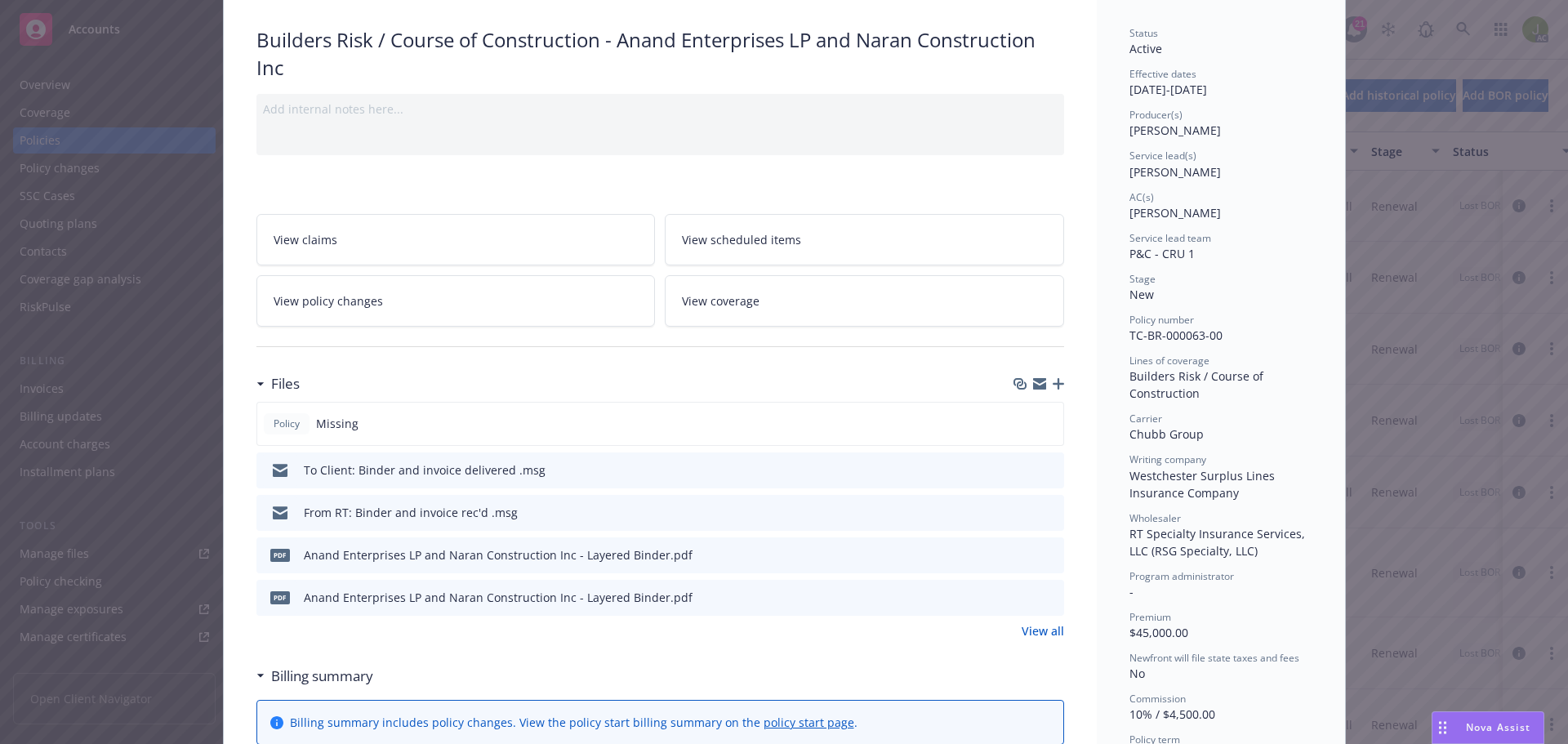
scroll to position [163, 0]
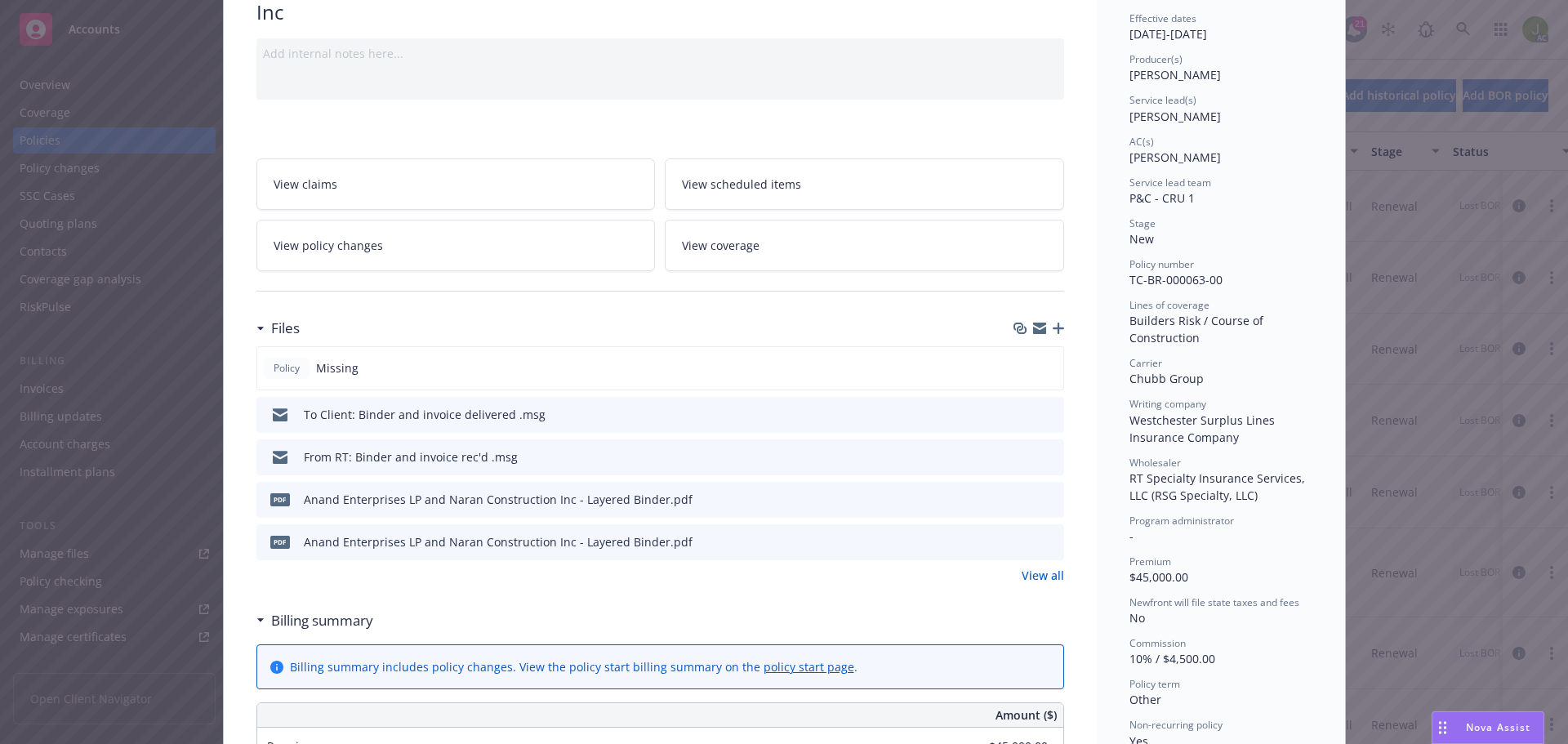
click at [1054, 575] on link "View all" at bounding box center [1043, 575] width 42 height 18
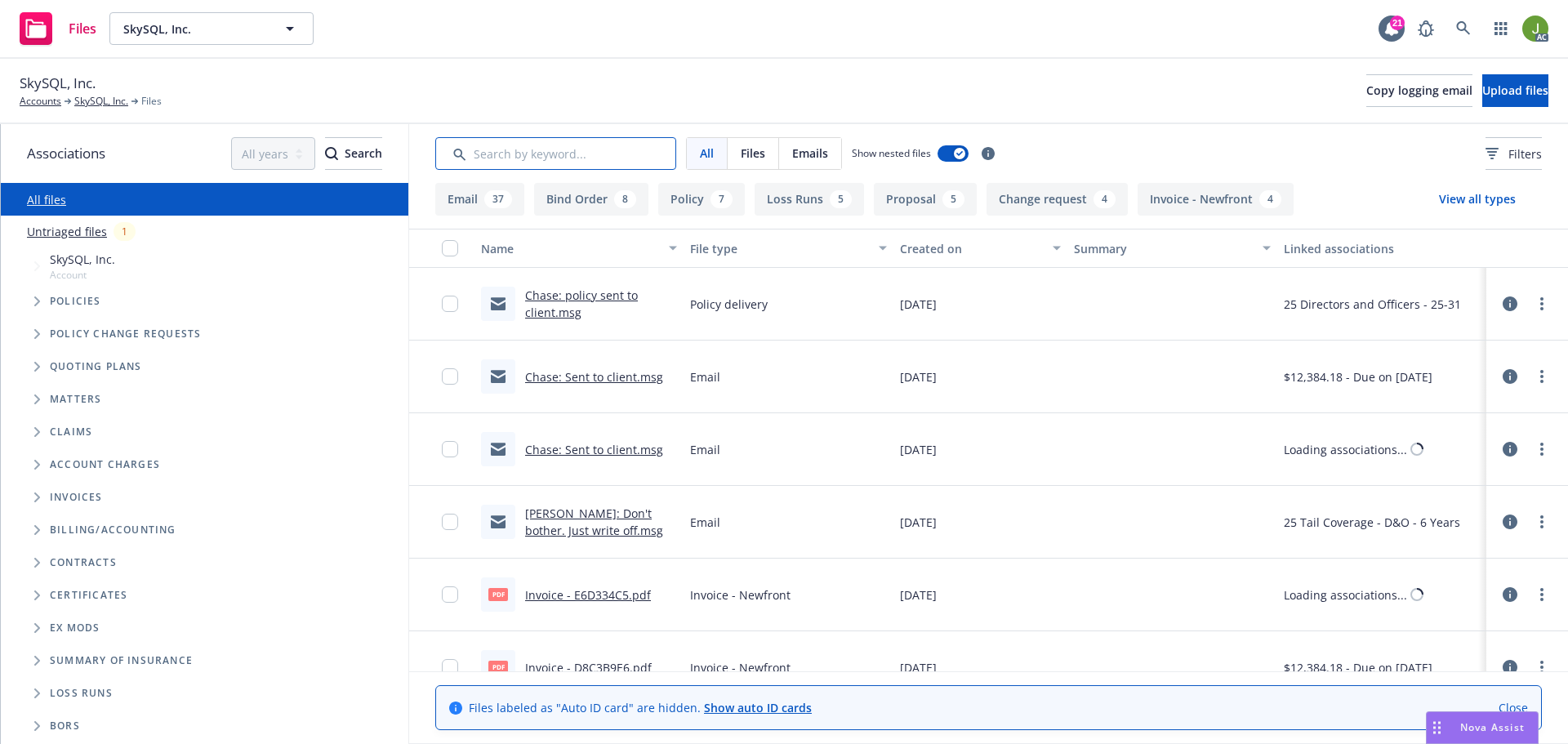
click at [559, 151] on input "Search by keyword..." at bounding box center [555, 153] width 241 height 32
paste input "EKS3574075"
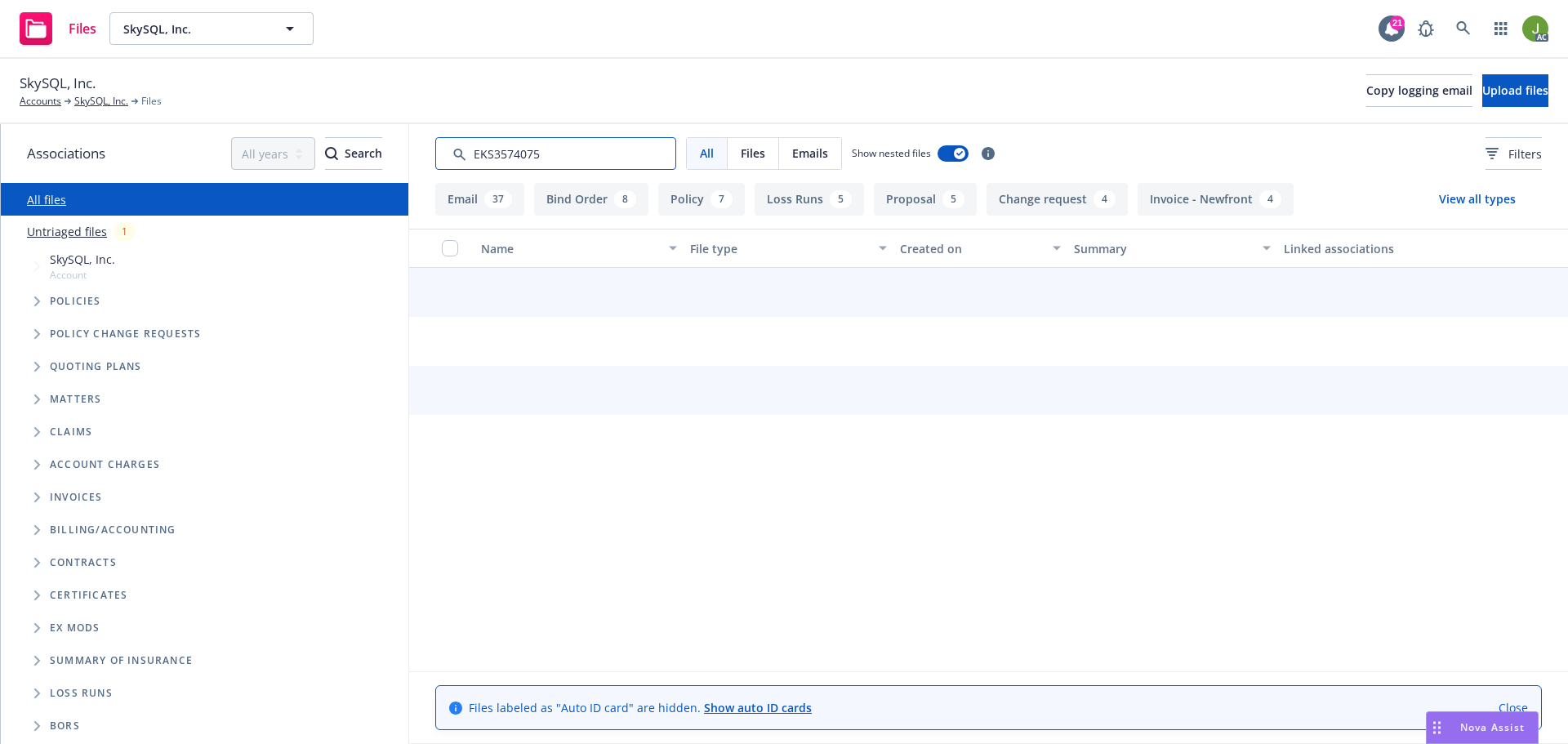
type input "EKS3574075"
click at [675, 91] on div "SkySQL, Inc. Accounts SkySQL, Inc. Files Copy logging email Upload files" at bounding box center [784, 90] width 1529 height 36
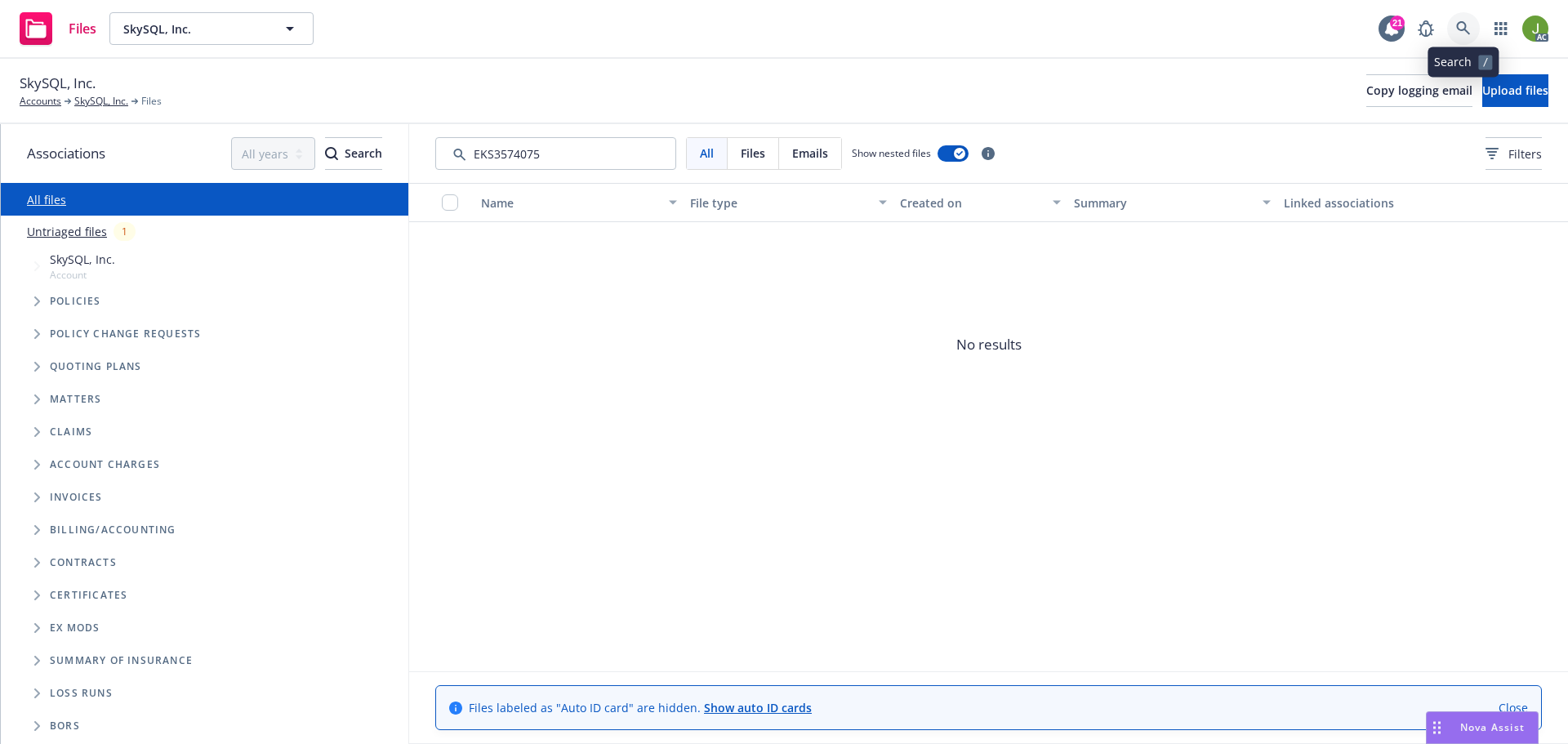
click at [1461, 32] on icon at bounding box center [1464, 29] width 15 height 15
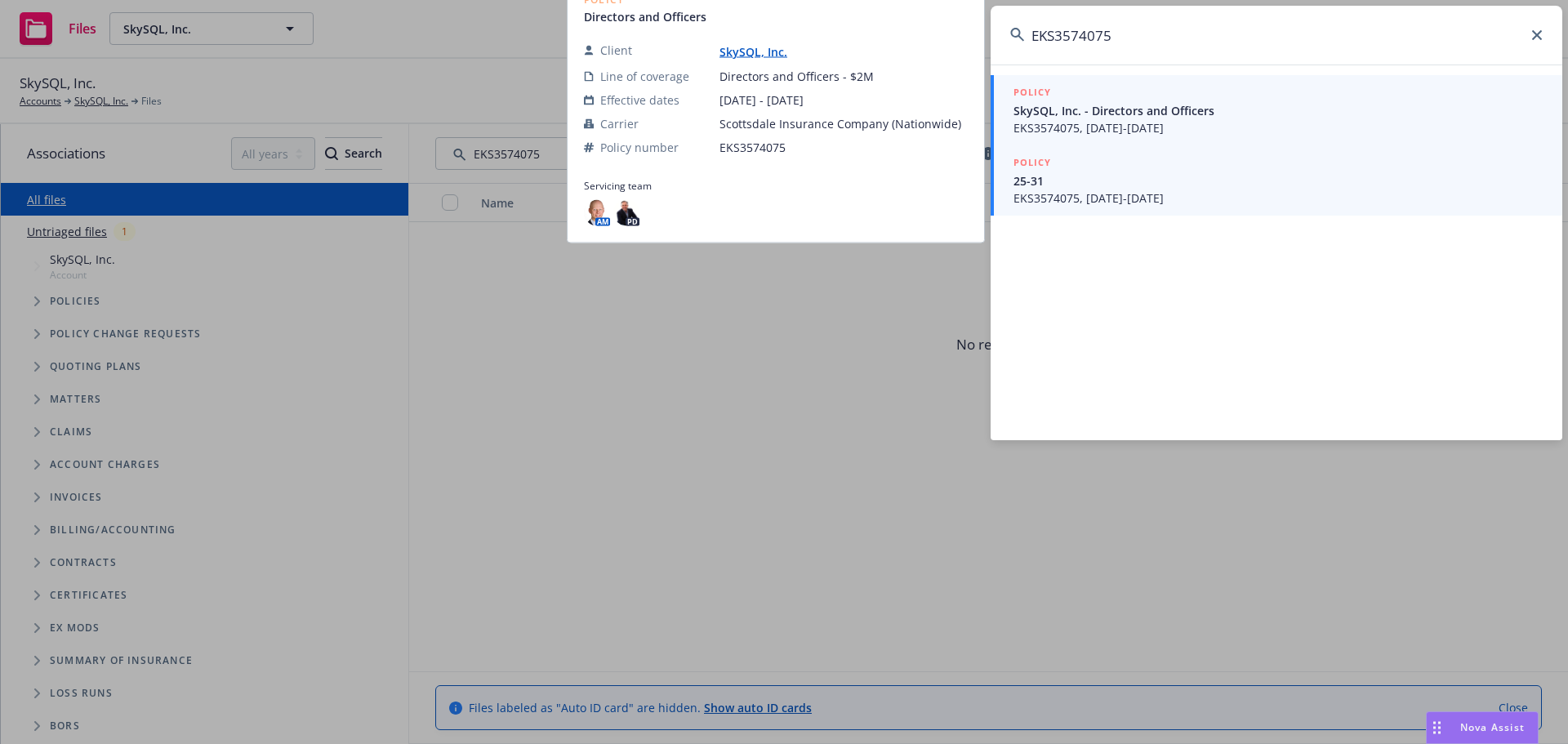
type input "EKS3574075"
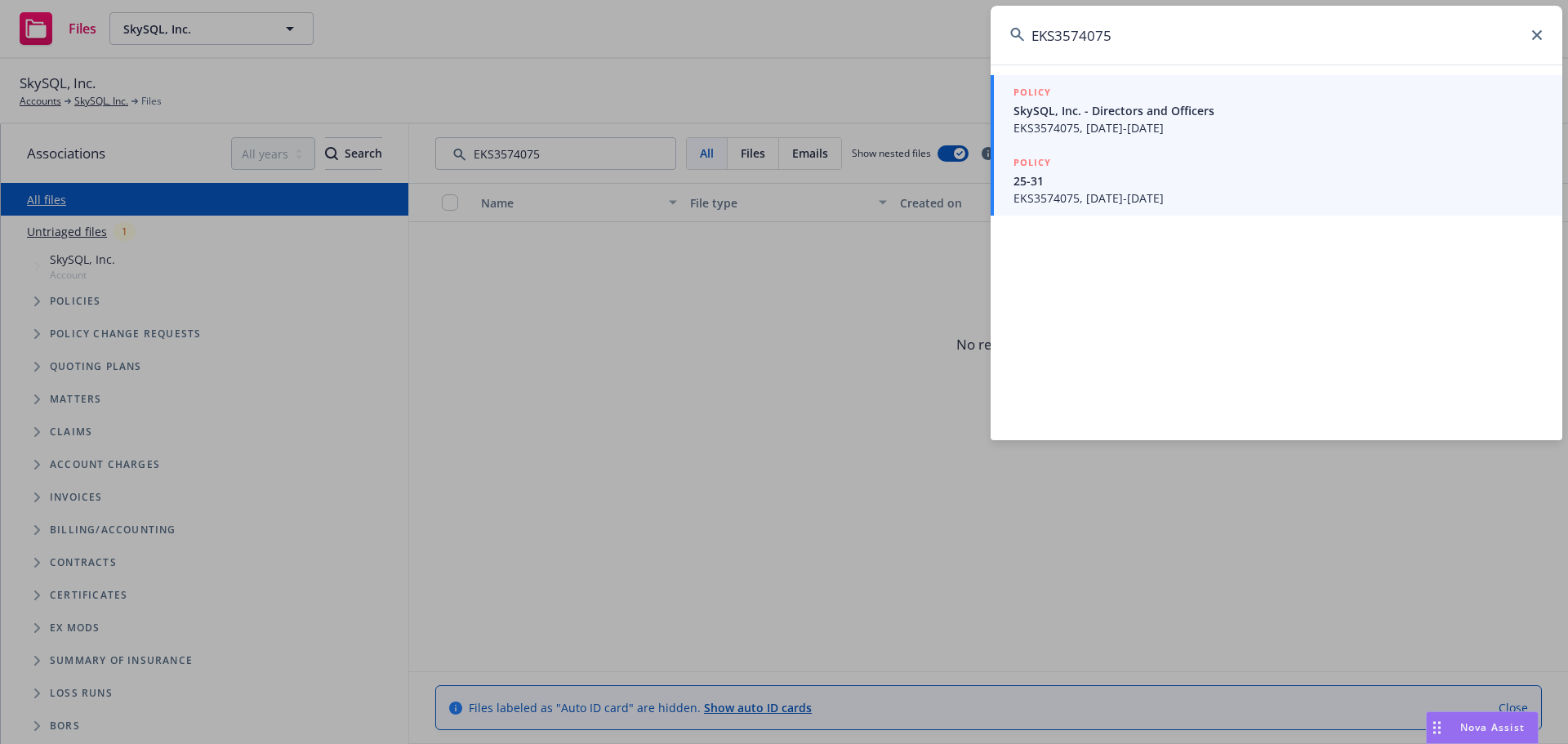
click at [1274, 184] on span "25-31" at bounding box center [1278, 181] width 529 height 18
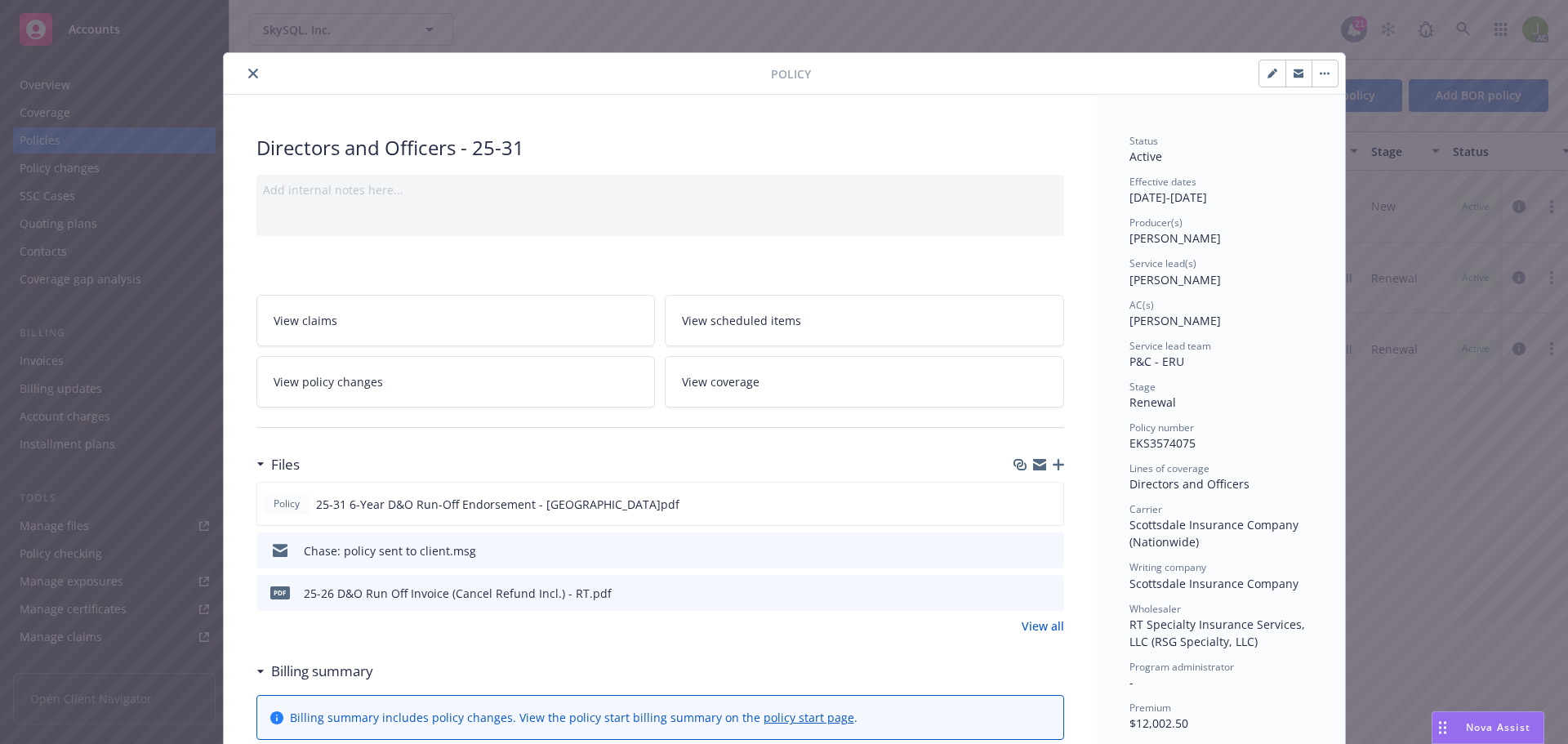
scroll to position [82, 0]
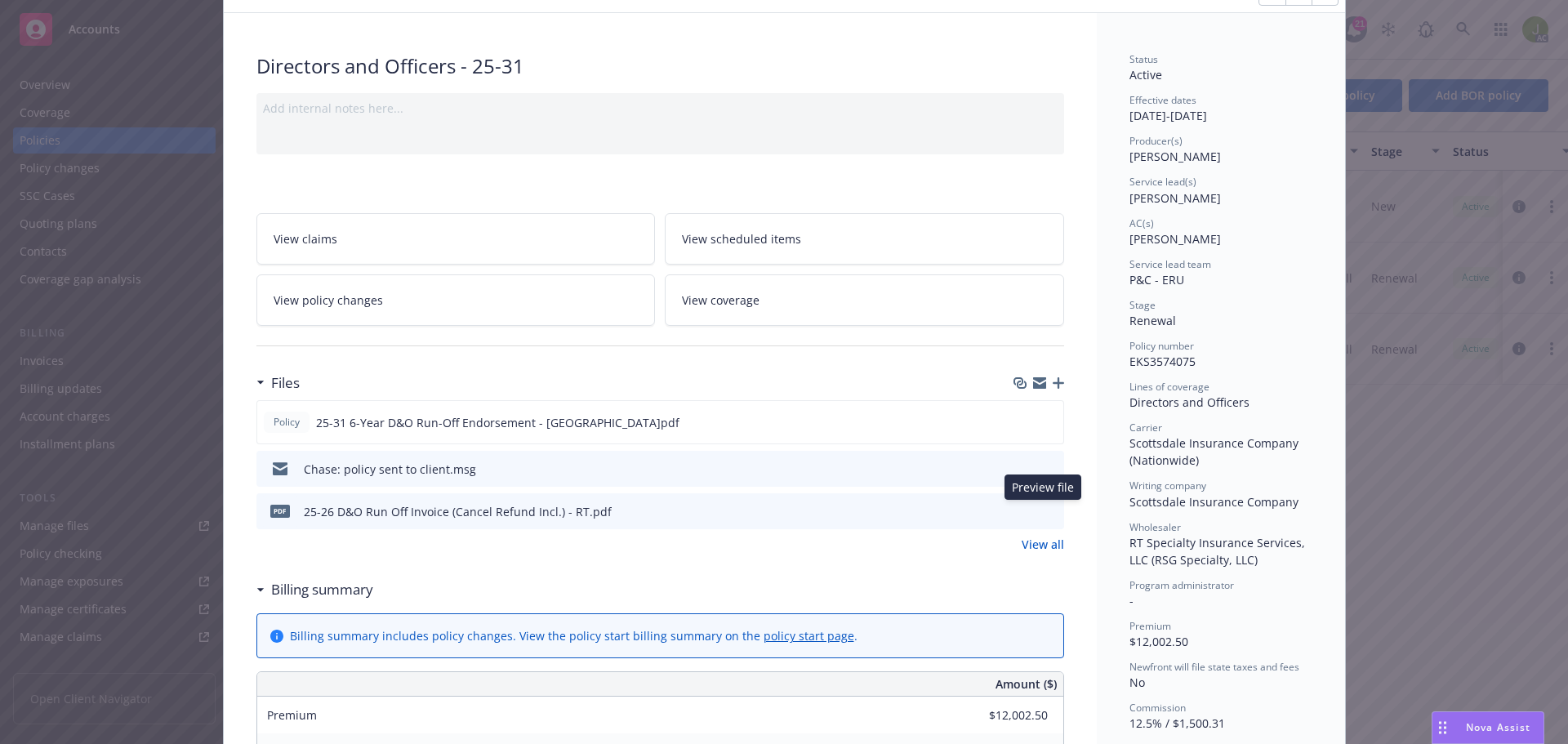
click at [1051, 511] on button "preview file" at bounding box center [1048, 511] width 18 height 15
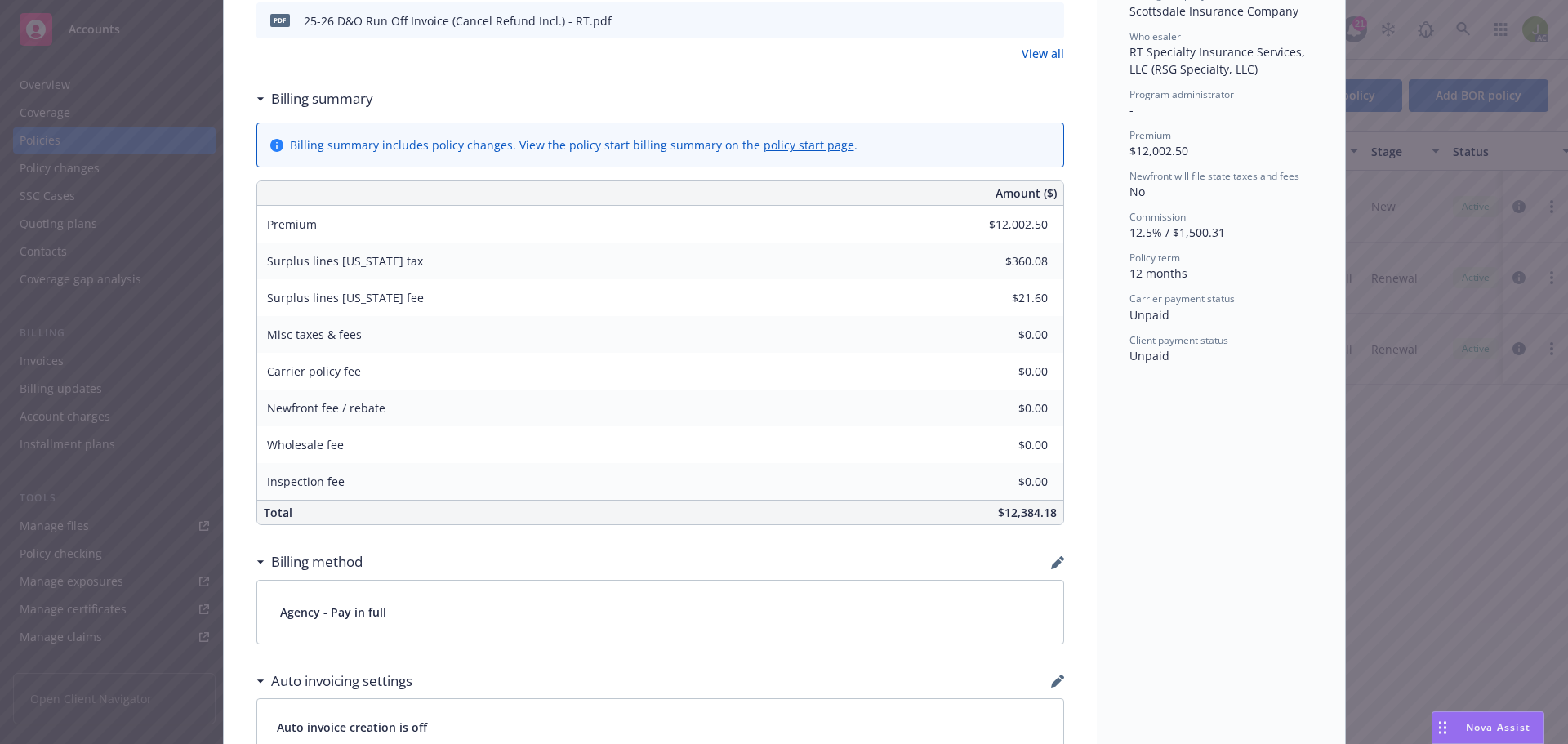
scroll to position [326, 0]
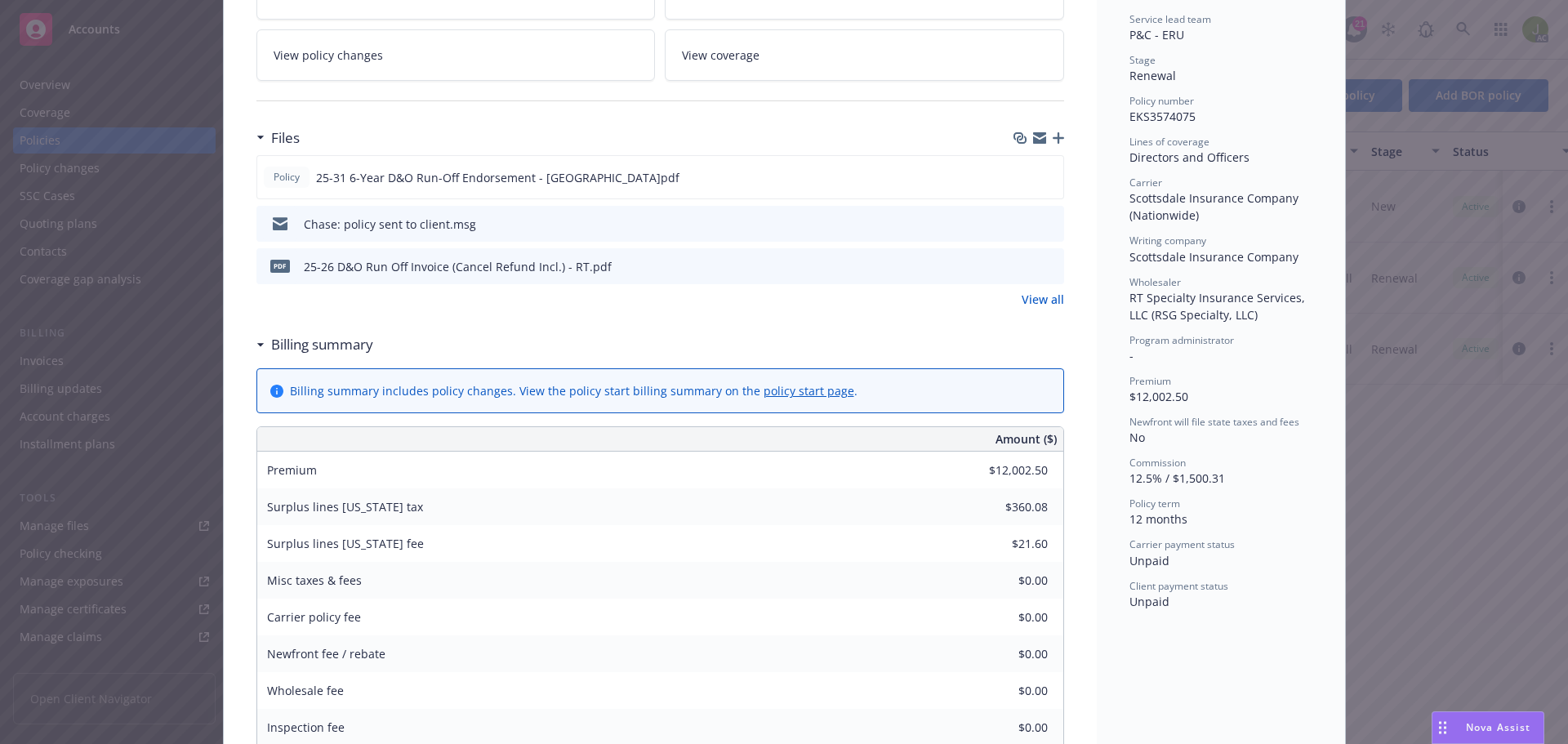
click at [1026, 301] on link "View all" at bounding box center [1043, 299] width 42 height 18
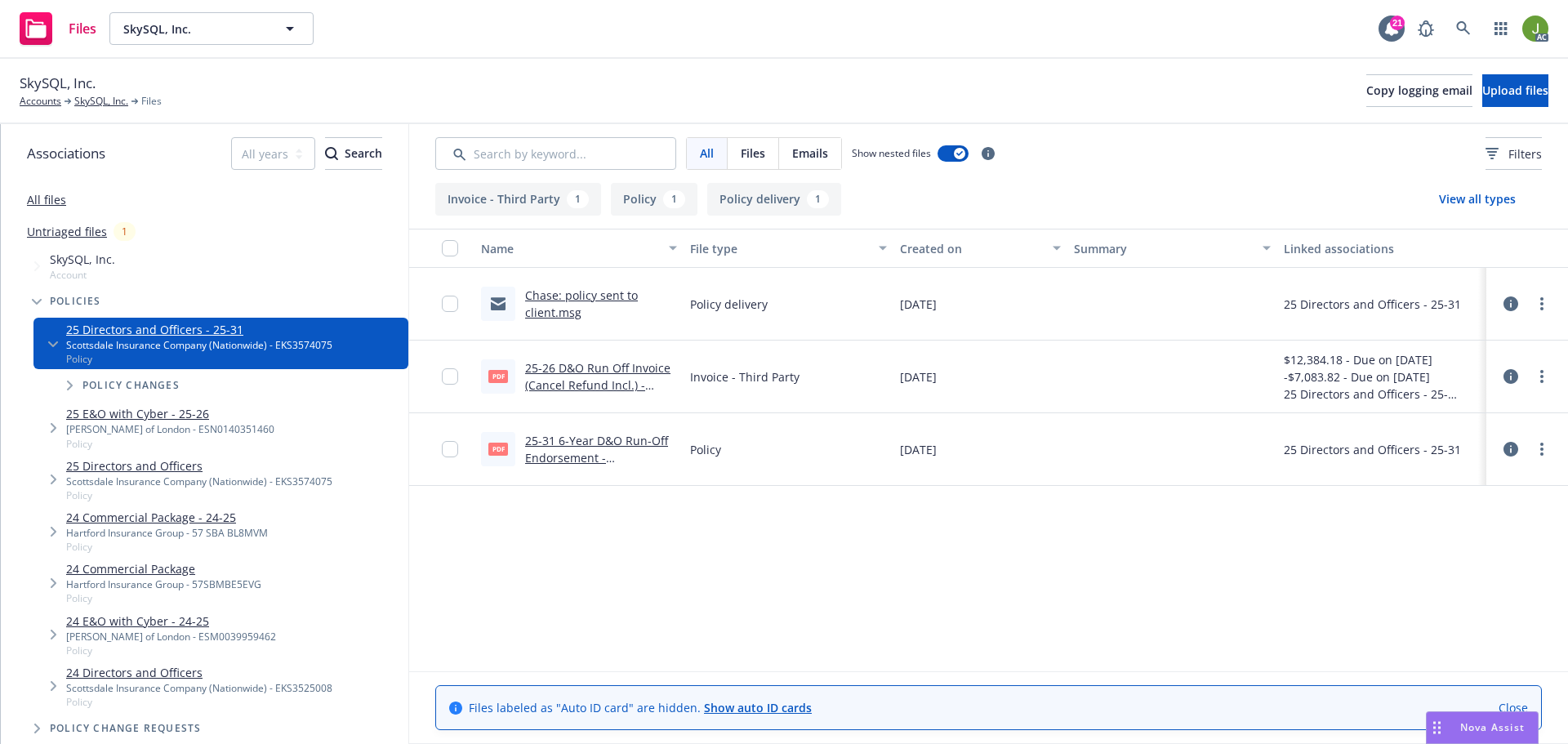
click at [1324, 374] on div "-$7,083.82 - Due on [DATE]" at bounding box center [1372, 376] width 177 height 18
click at [1456, 36] on link at bounding box center [1463, 28] width 32 height 32
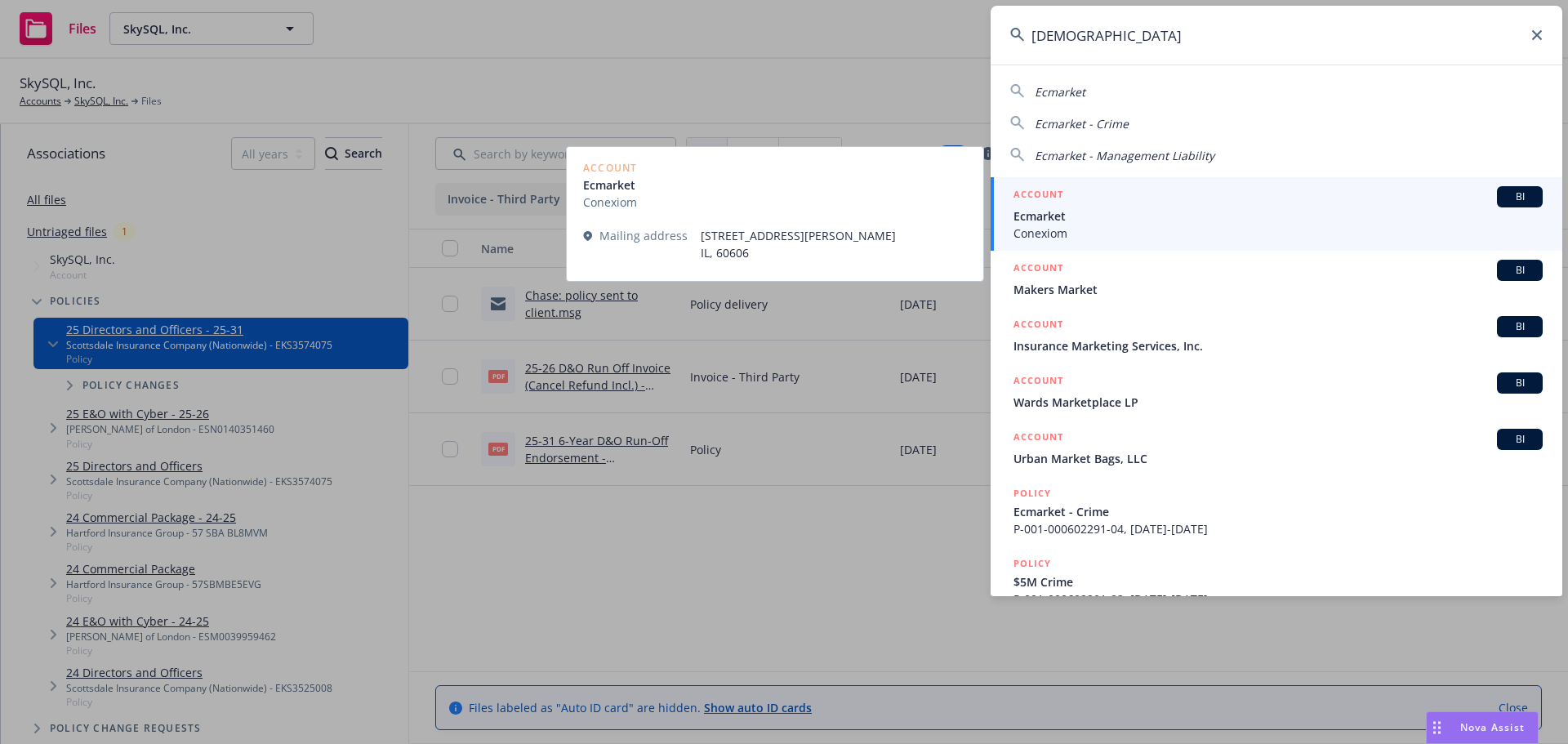
type input "[DEMOGRAPHIC_DATA]"
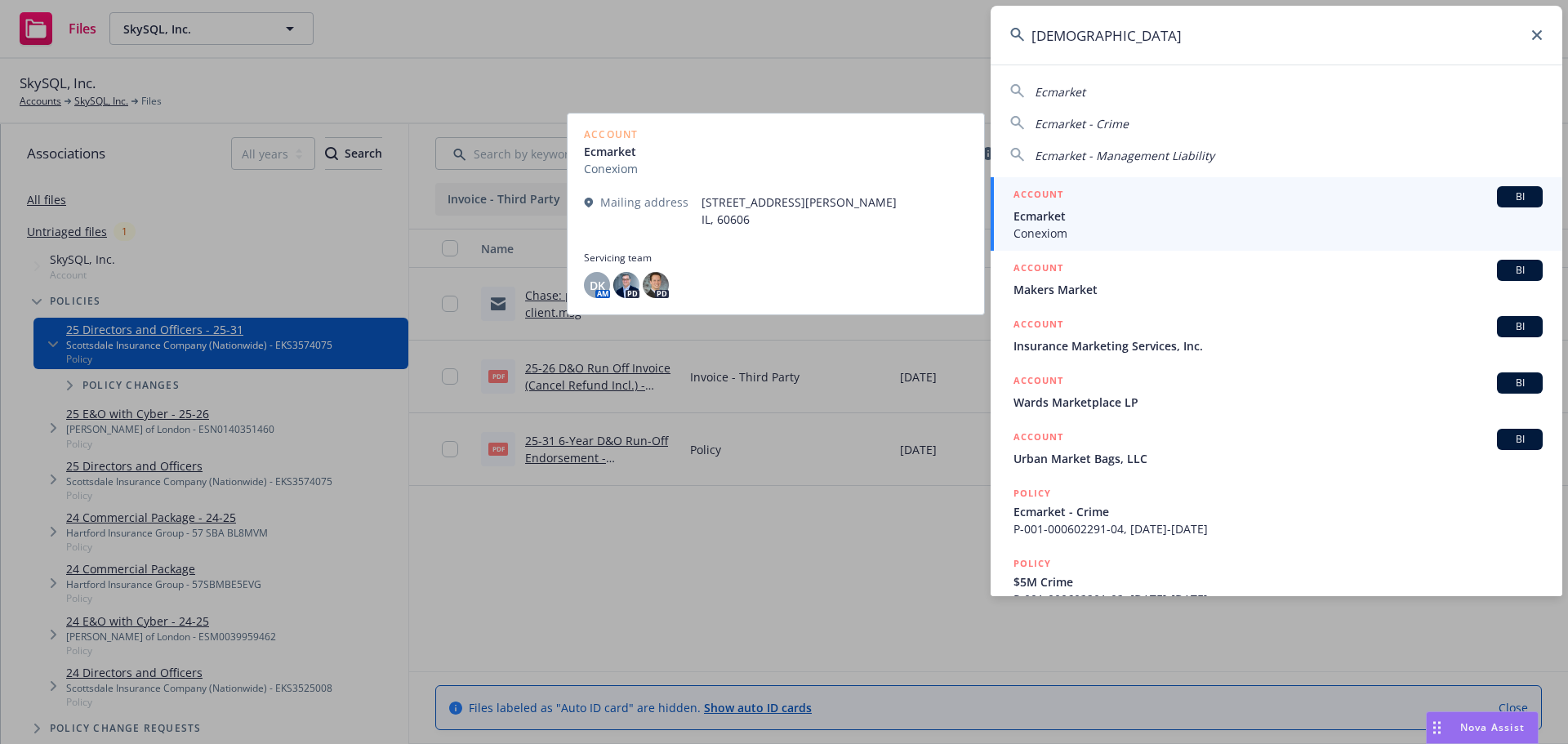
click at [1126, 197] on div "ACCOUNT BI" at bounding box center [1278, 196] width 529 height 21
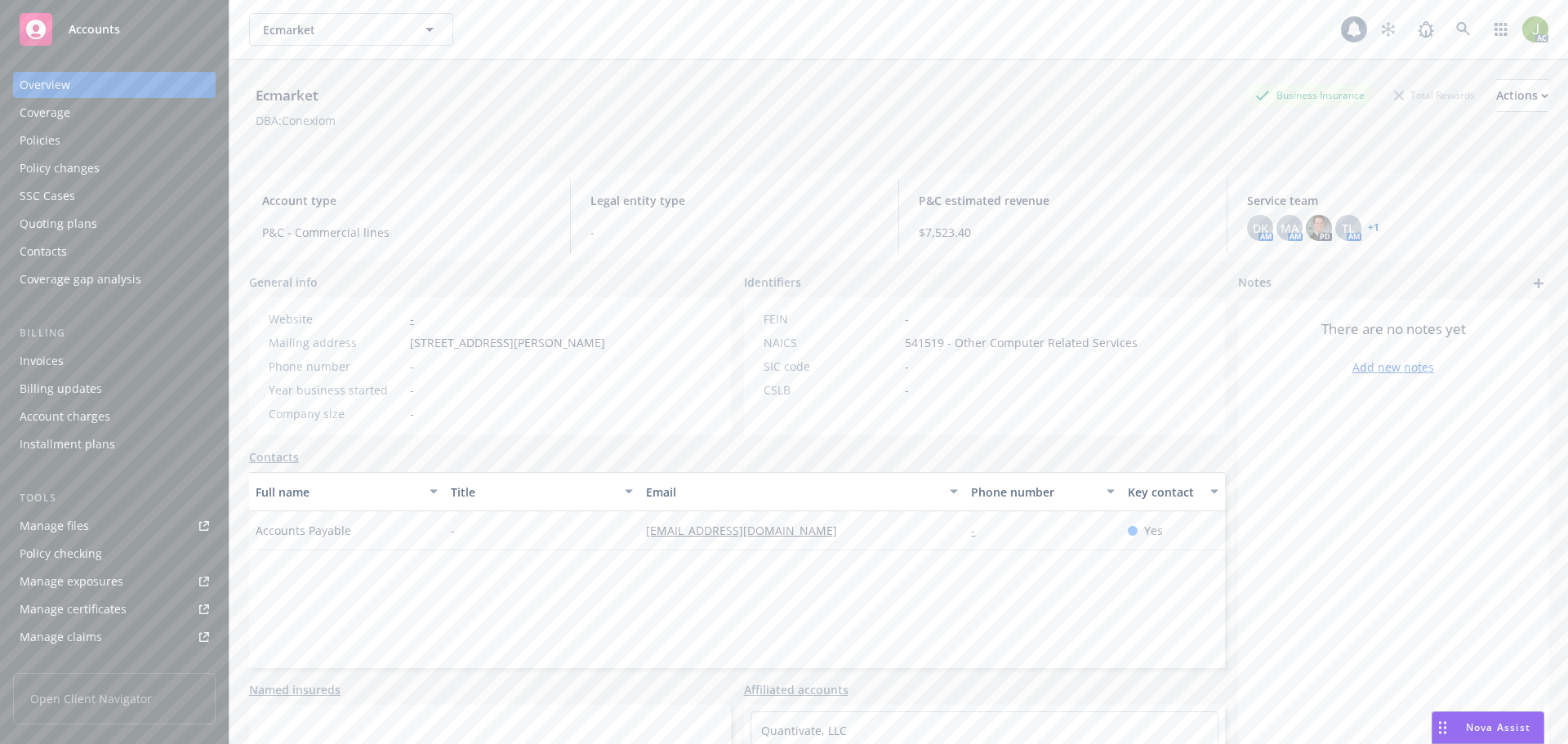
click at [113, 372] on div "Invoices" at bounding box center [113, 360] width 189 height 26
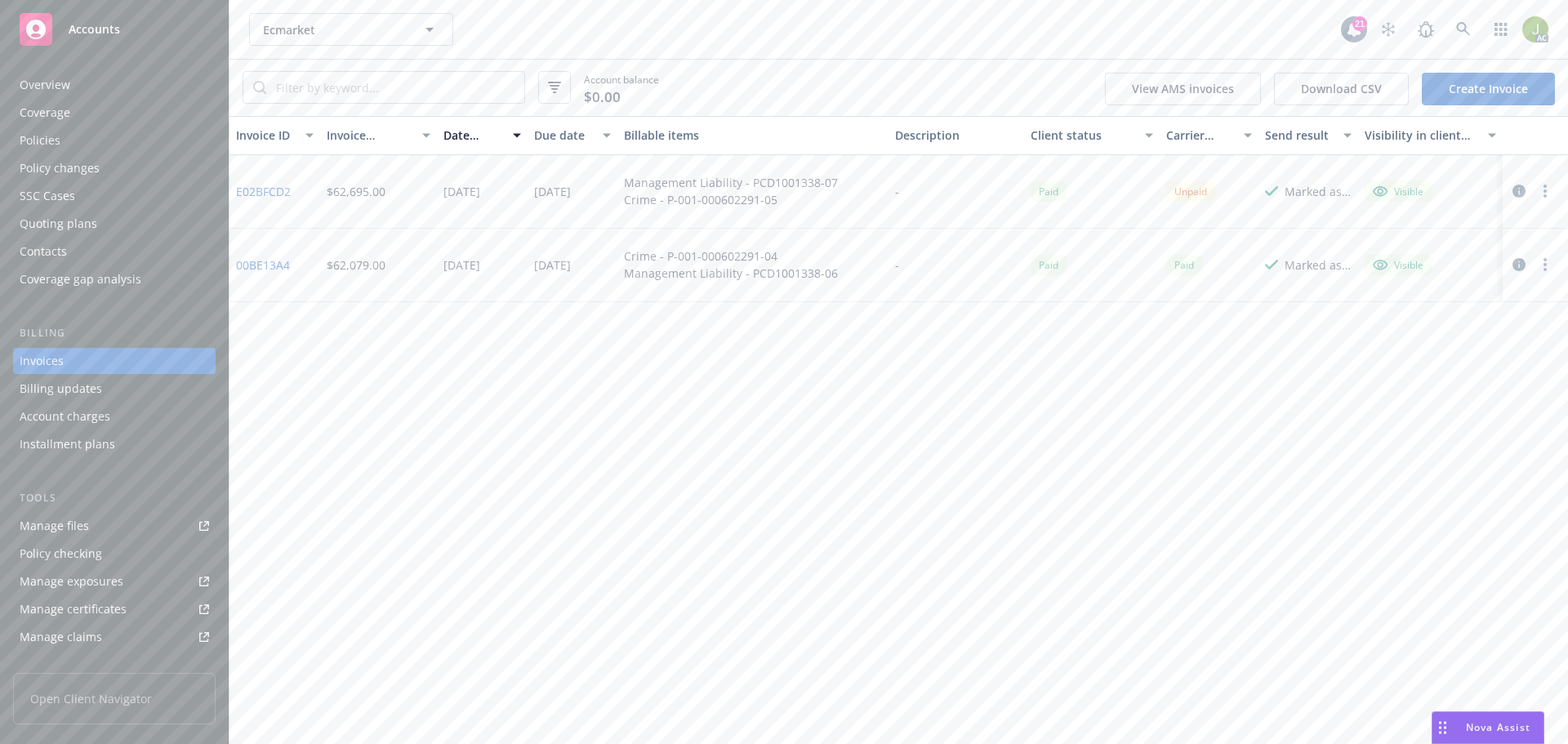
click at [252, 191] on link "E02BFCD2" at bounding box center [263, 191] width 54 height 18
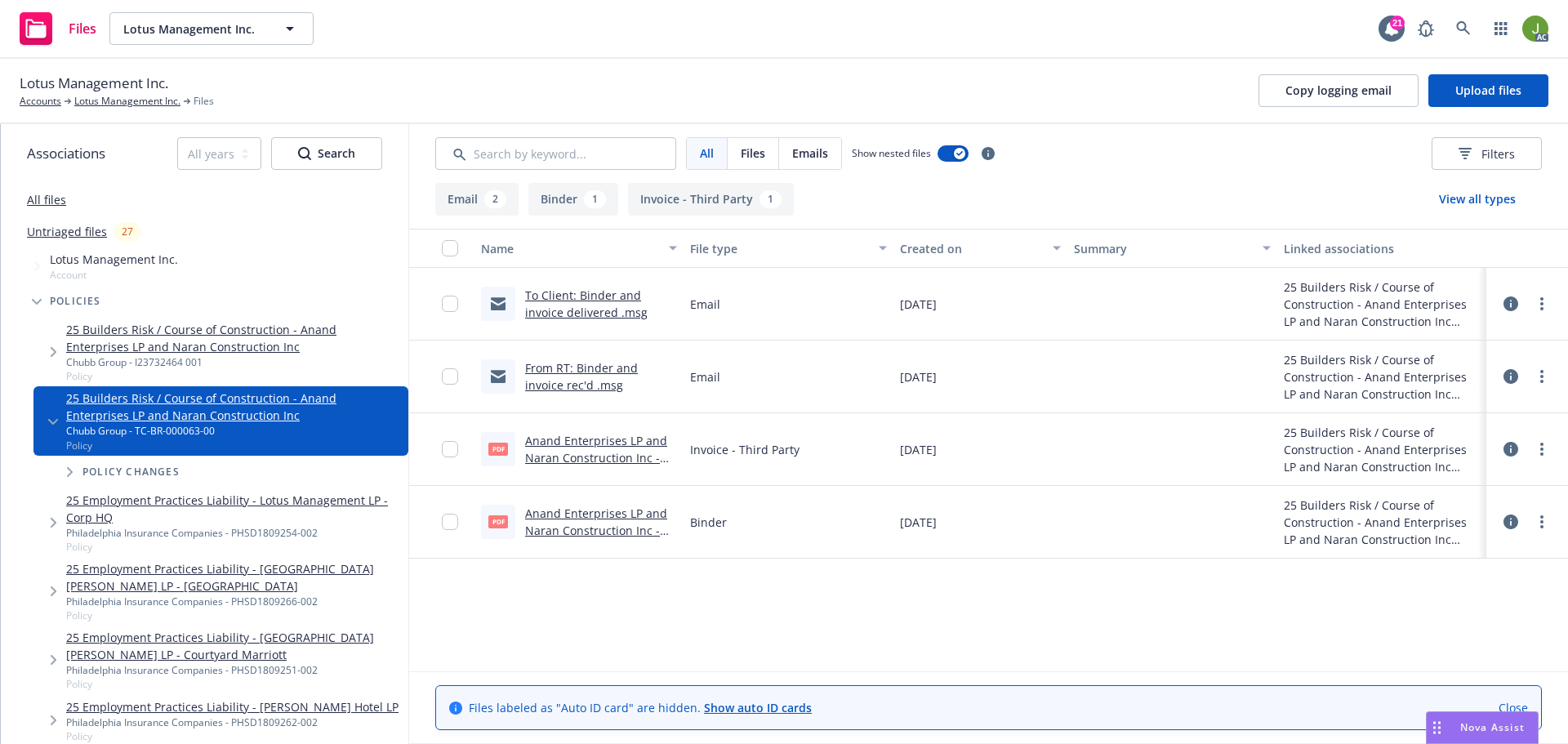
click at [629, 448] on div "Anand Enterprises LP and Naran Construction Inc - Layered Binder.pdf" at bounding box center [600, 449] width 152 height 34
click at [598, 447] on link "Anand Enterprises LP and Naran Construction Inc - Layered Binder.pdf" at bounding box center [596, 457] width 142 height 50
click at [1464, 36] on link at bounding box center [1463, 28] width 32 height 32
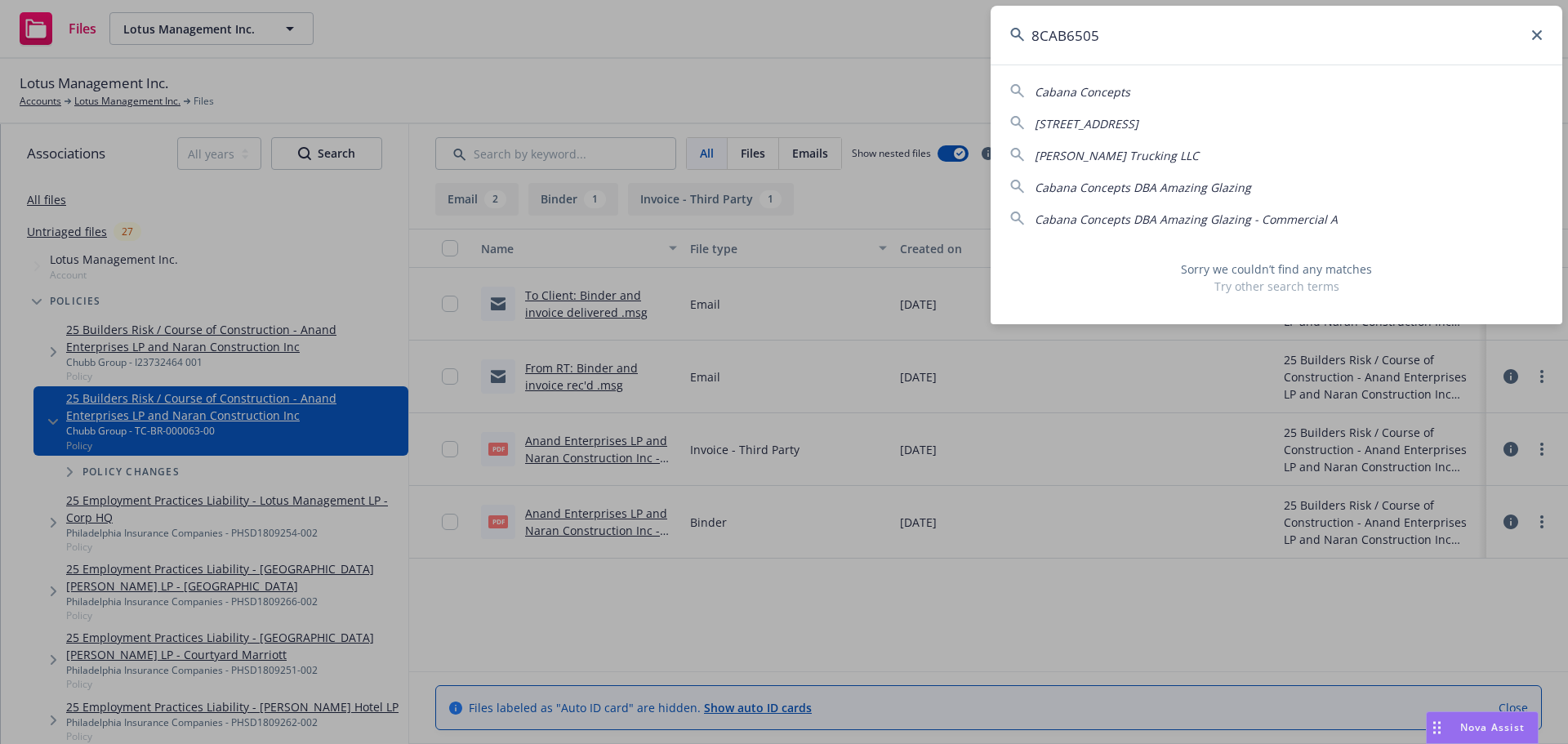
drag, startPoint x: 1253, startPoint y: 32, endPoint x: 875, endPoint y: 70, distance: 379.9
click at [875, 70] on div "8CAB6505 Cabana Concepts 1141 Cabrillo Ave Burlingame CA 94010 Caballero Trucki…" at bounding box center [784, 372] width 1568 height 744
paste input "NPP620013"
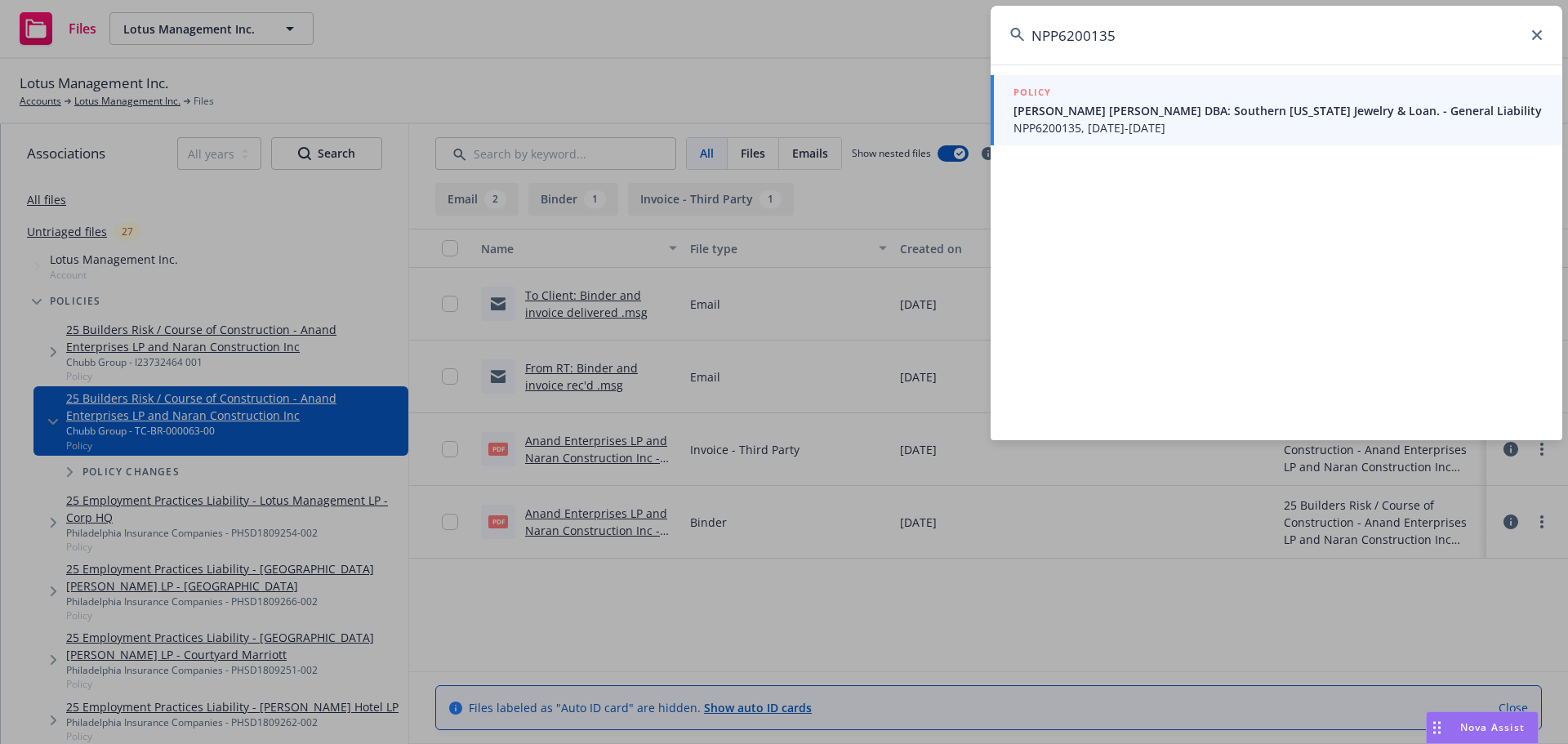
type input "NPP6200135"
click at [1118, 119] on span "NPP6200135, [DATE]-[DATE]" at bounding box center [1278, 127] width 529 height 18
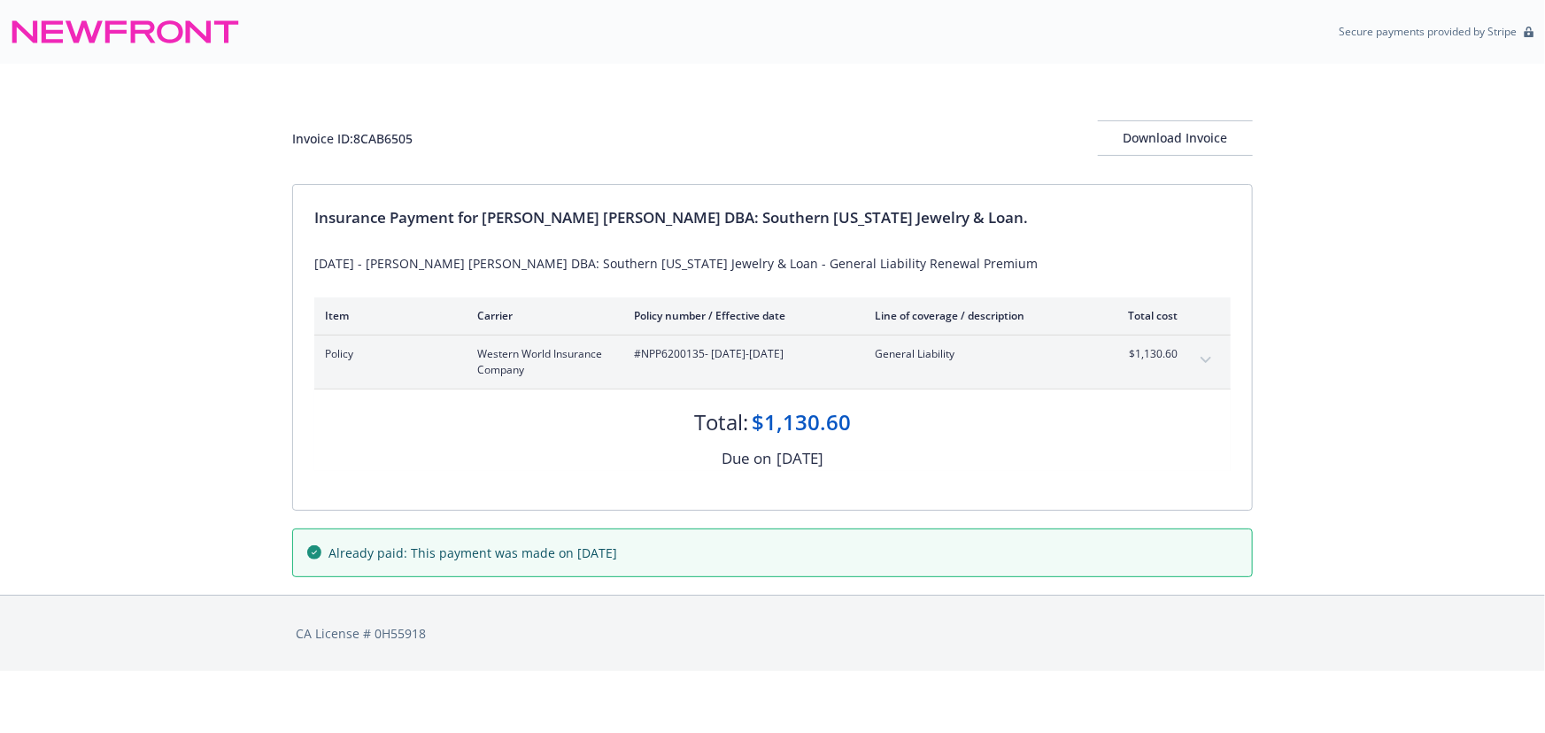
click at [1206, 360] on icon "expand content" at bounding box center [1206, 360] width 11 height 6
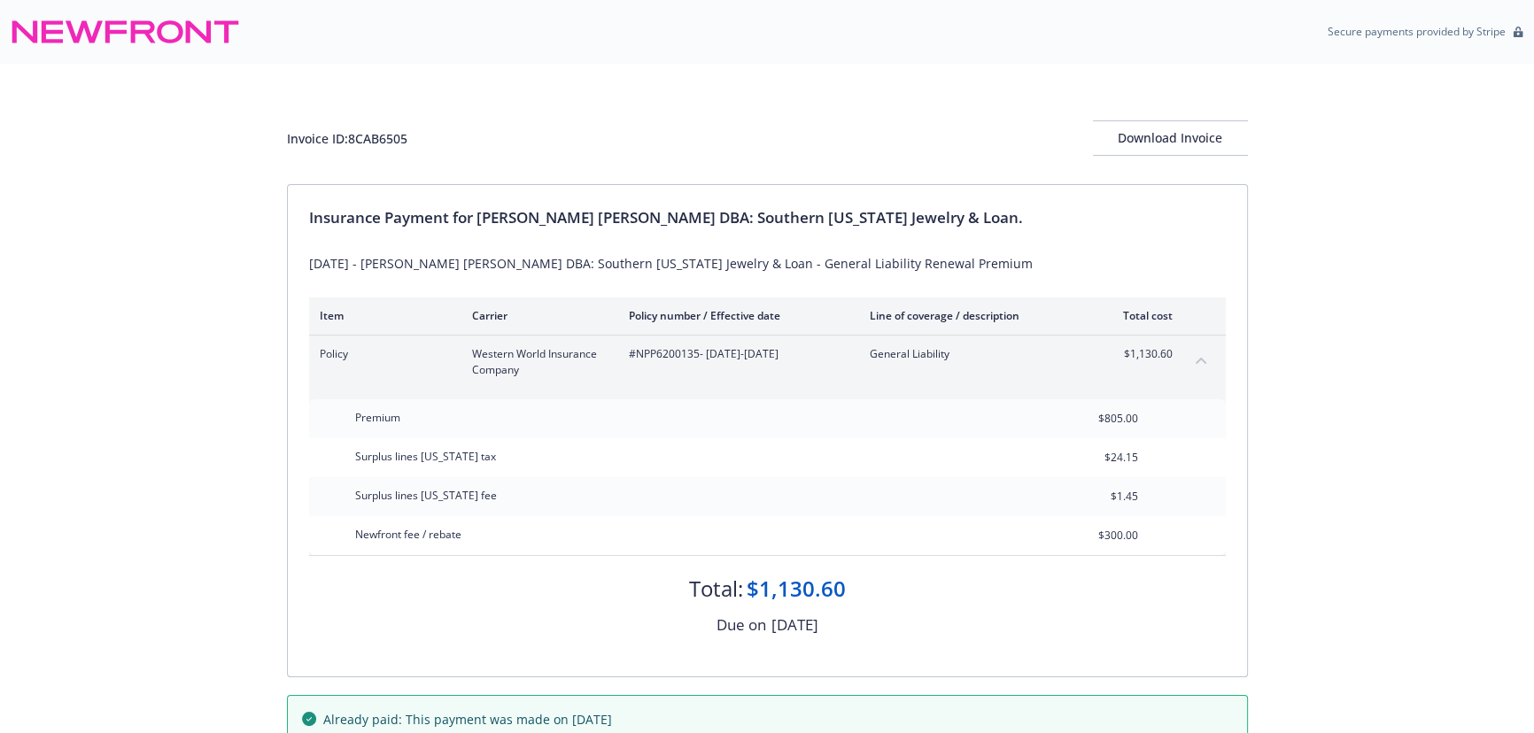
click at [1206, 360] on button "collapse content" at bounding box center [1201, 360] width 28 height 28
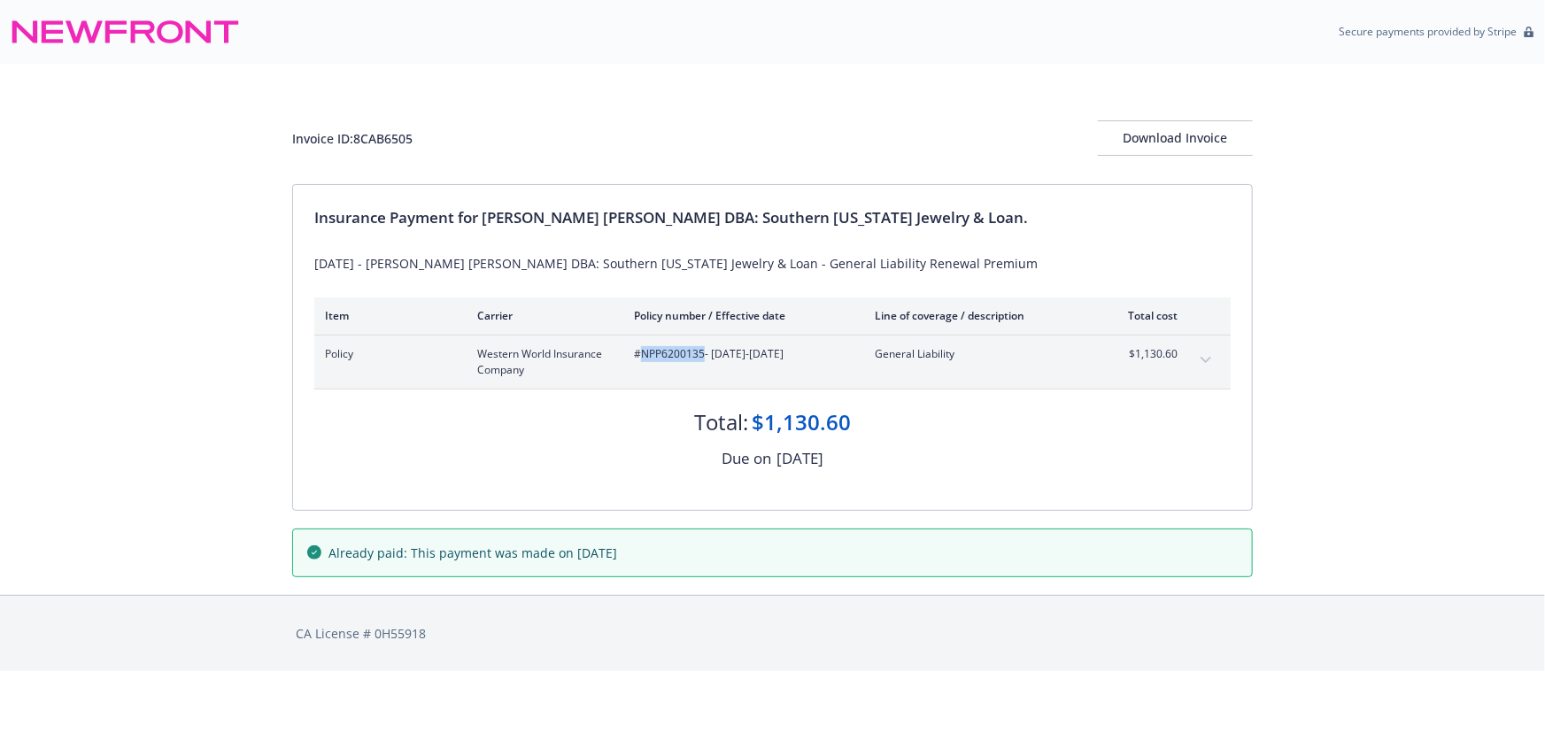
drag, startPoint x: 704, startPoint y: 352, endPoint x: 640, endPoint y: 353, distance: 63.8
click at [640, 353] on span "#NPP6200135 - [DATE]-[DATE]" at bounding box center [740, 354] width 213 height 16
copy span "NPP6200135"
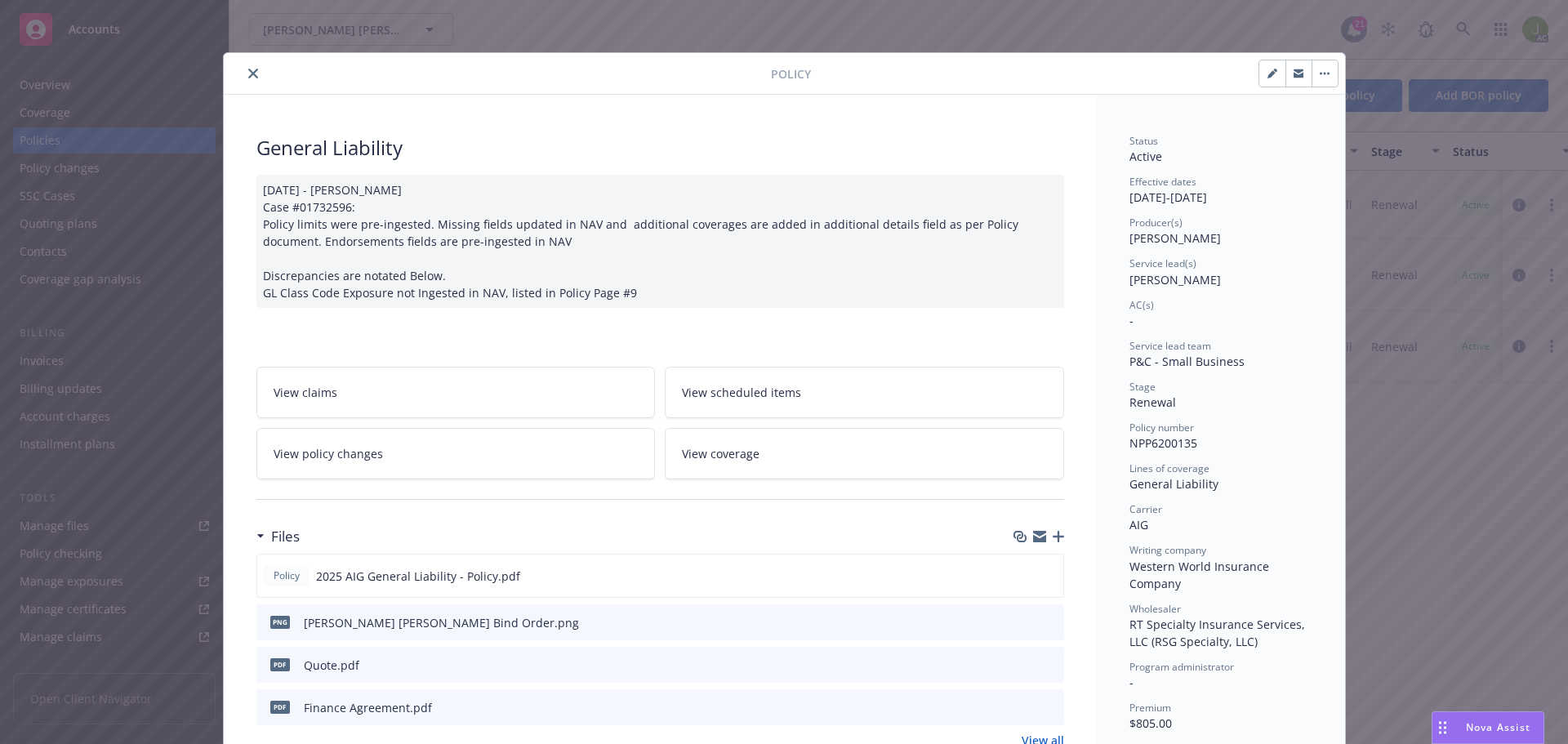
click at [244, 75] on button "close" at bounding box center [253, 73] width 19 height 19
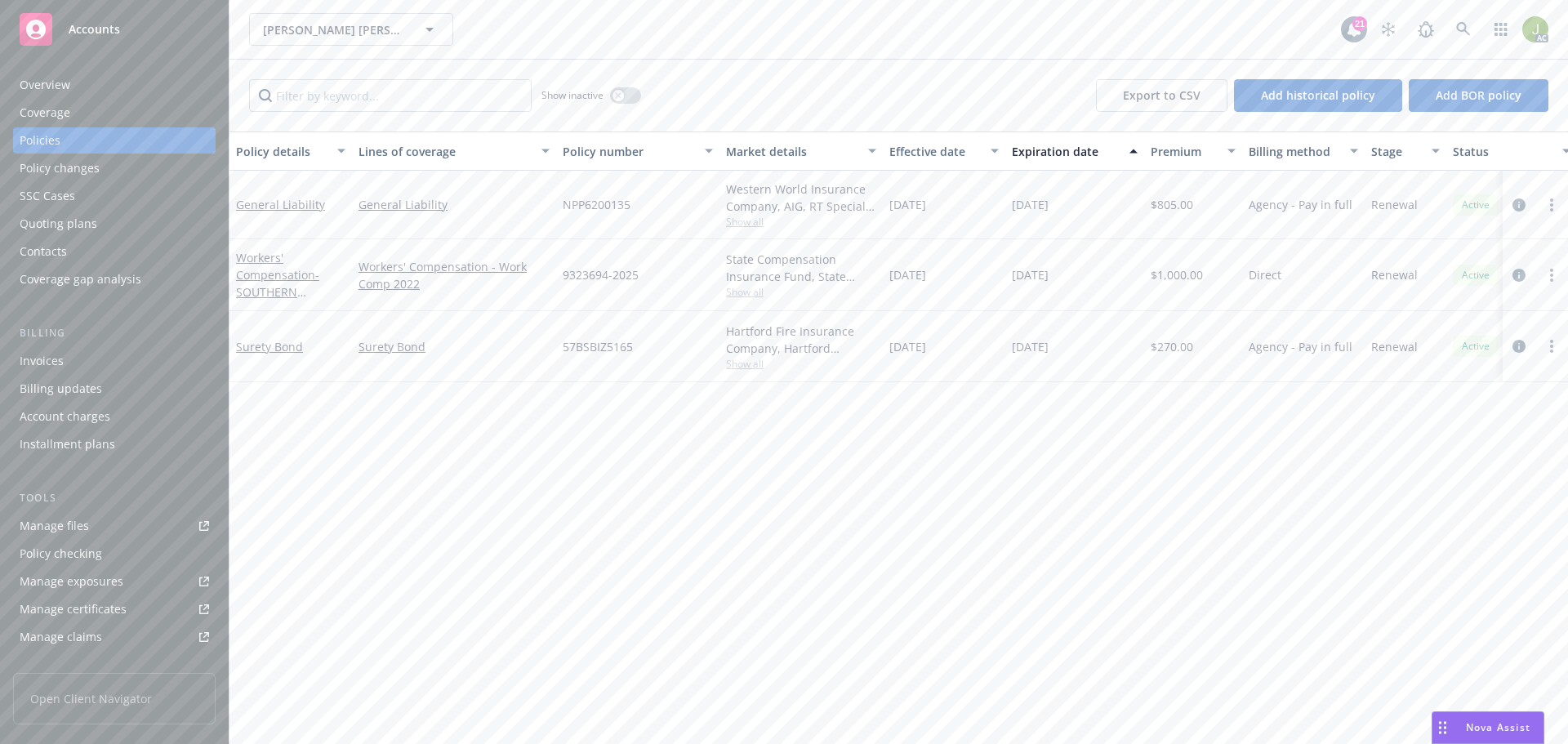
click at [129, 360] on div "Invoices" at bounding box center [113, 360] width 189 height 26
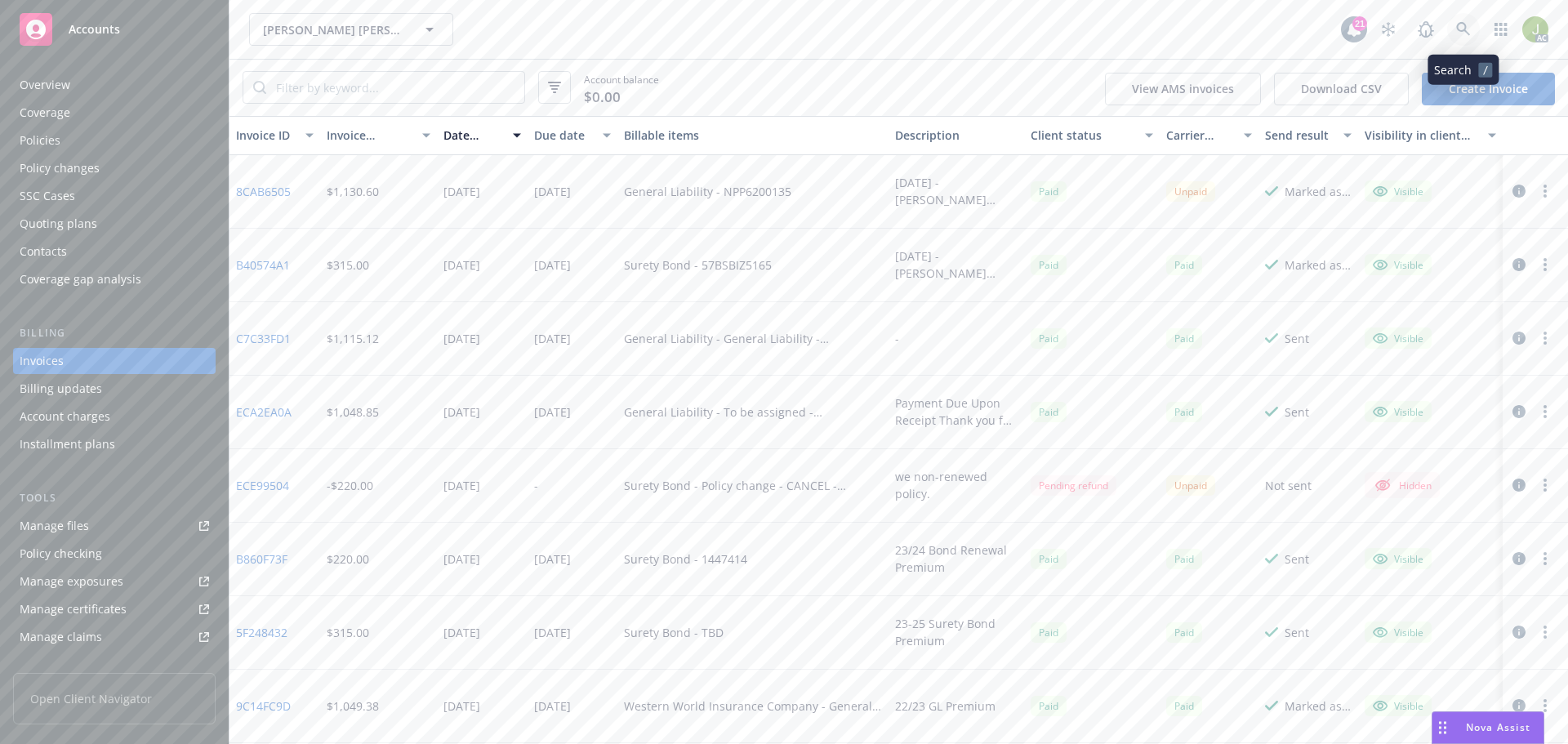
click at [1463, 25] on icon at bounding box center [1464, 30] width 15 height 15
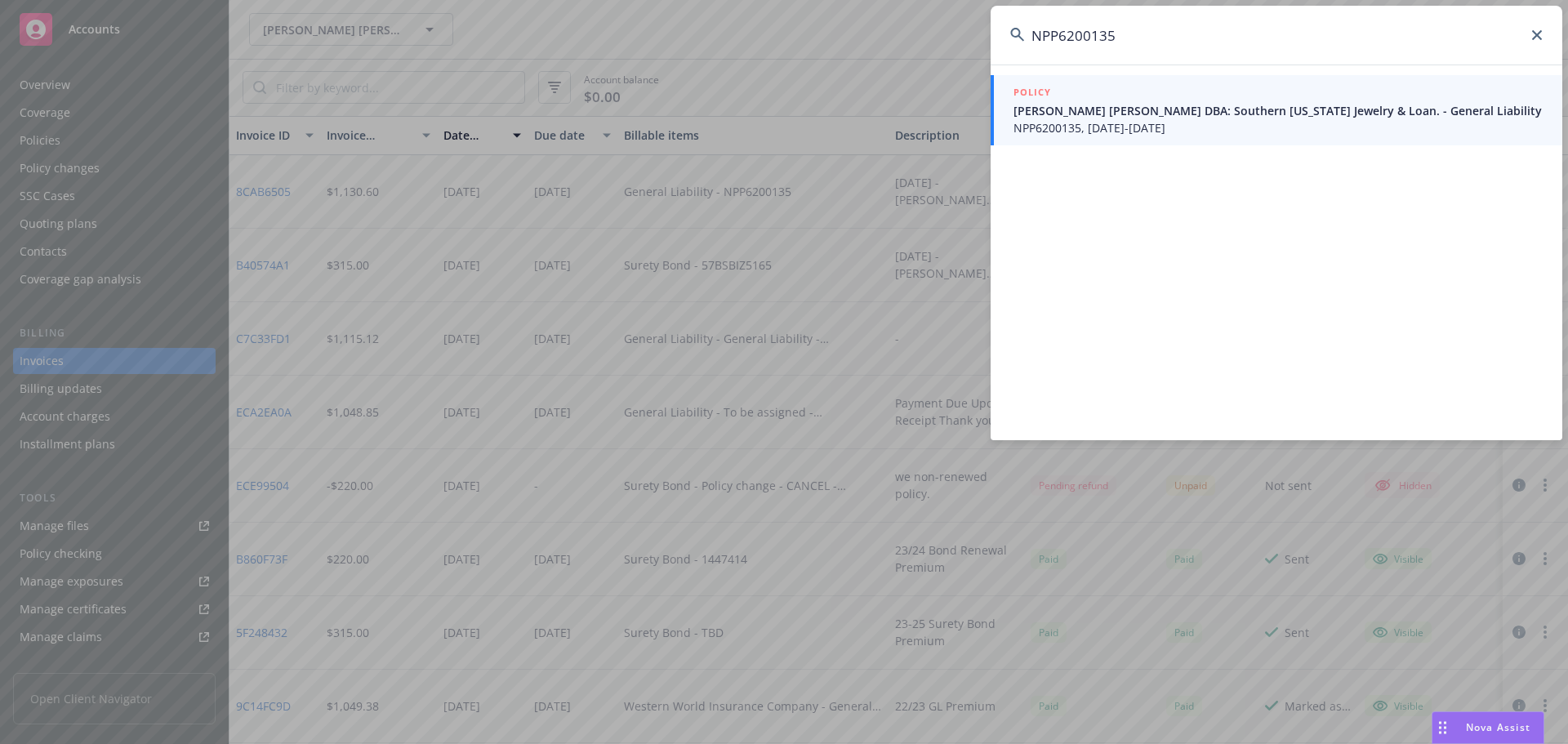
type input "NPP6200135"
click at [1153, 118] on span "[PERSON_NAME] [PERSON_NAME] DBA: Southern [US_STATE] Jewelry & Loan. - General …" at bounding box center [1278, 111] width 529 height 18
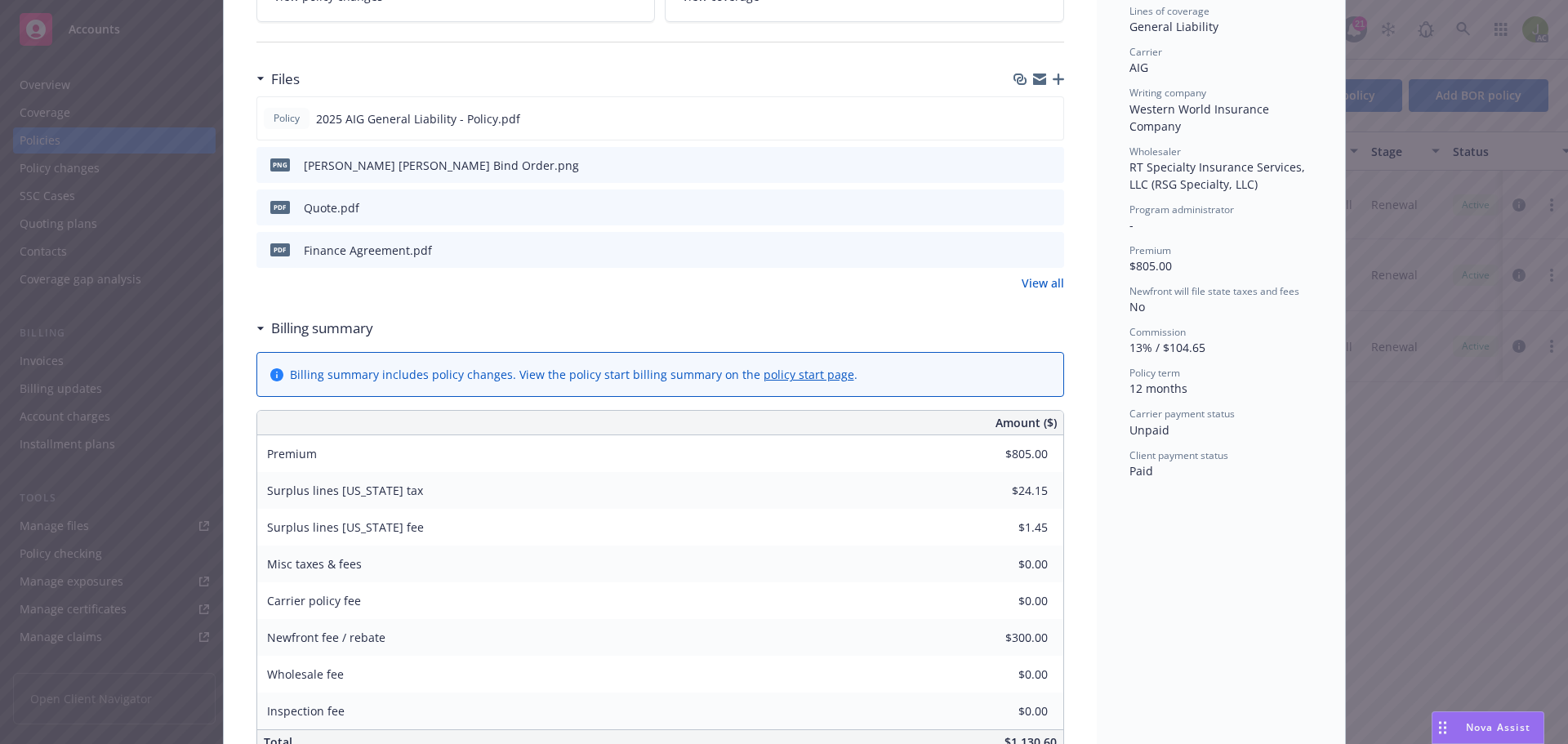
scroll to position [539, 0]
